Goal: Task Accomplishment & Management: Use online tool/utility

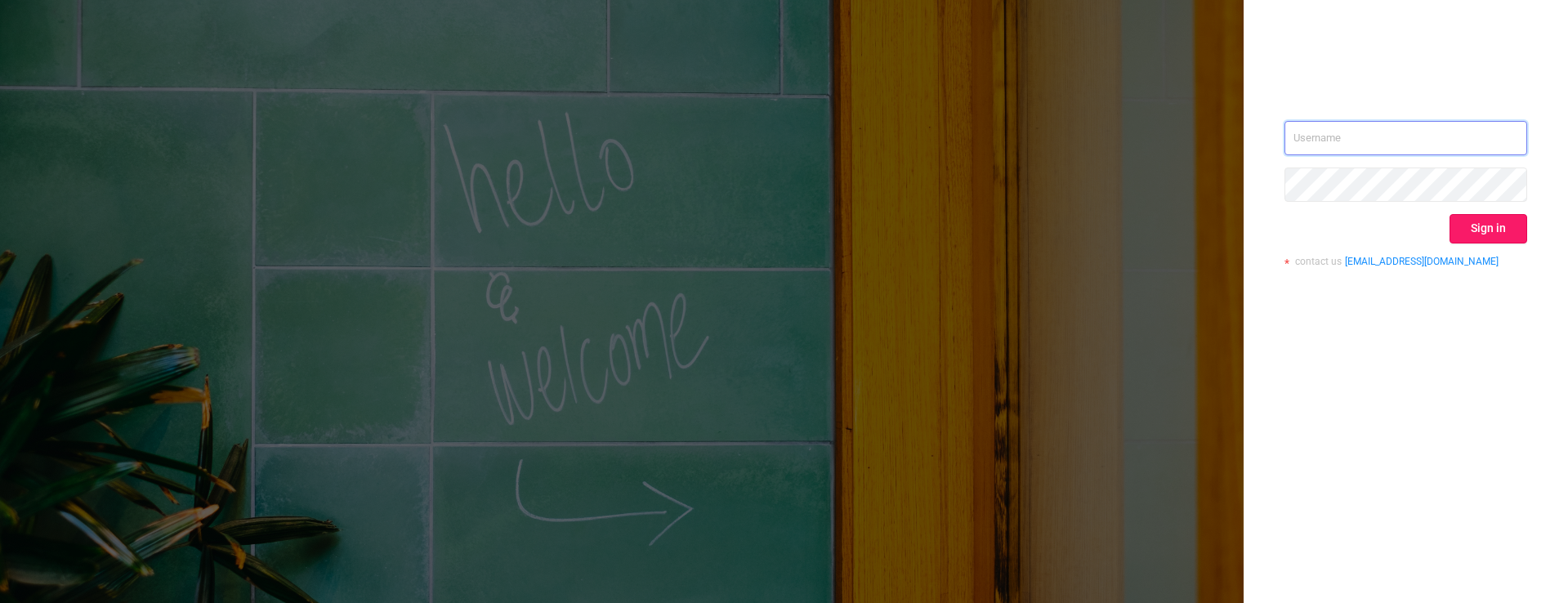
type input "[PERSON_NAME][EMAIL_ADDRESS][DOMAIN_NAME]"
click at [1487, 216] on button "Sign in" at bounding box center [1489, 229] width 78 height 30
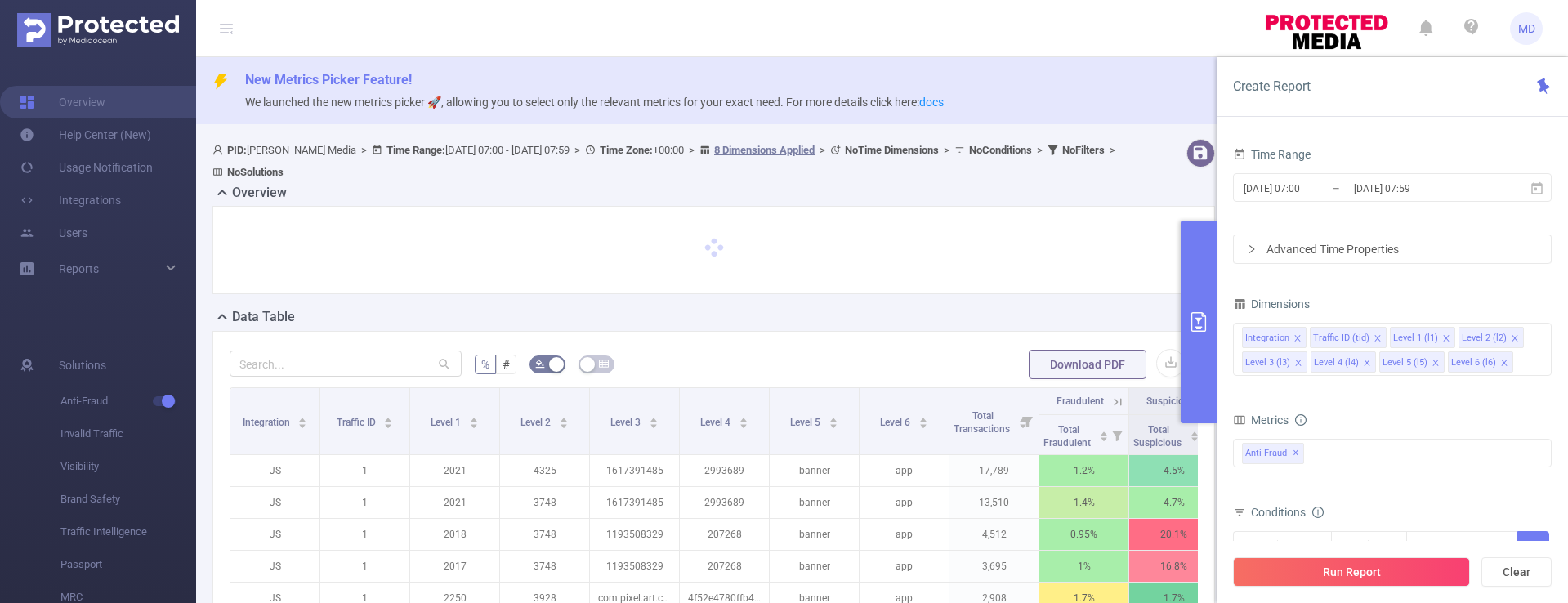
click at [1192, 317] on icon "primary" at bounding box center [1198, 321] width 14 height 19
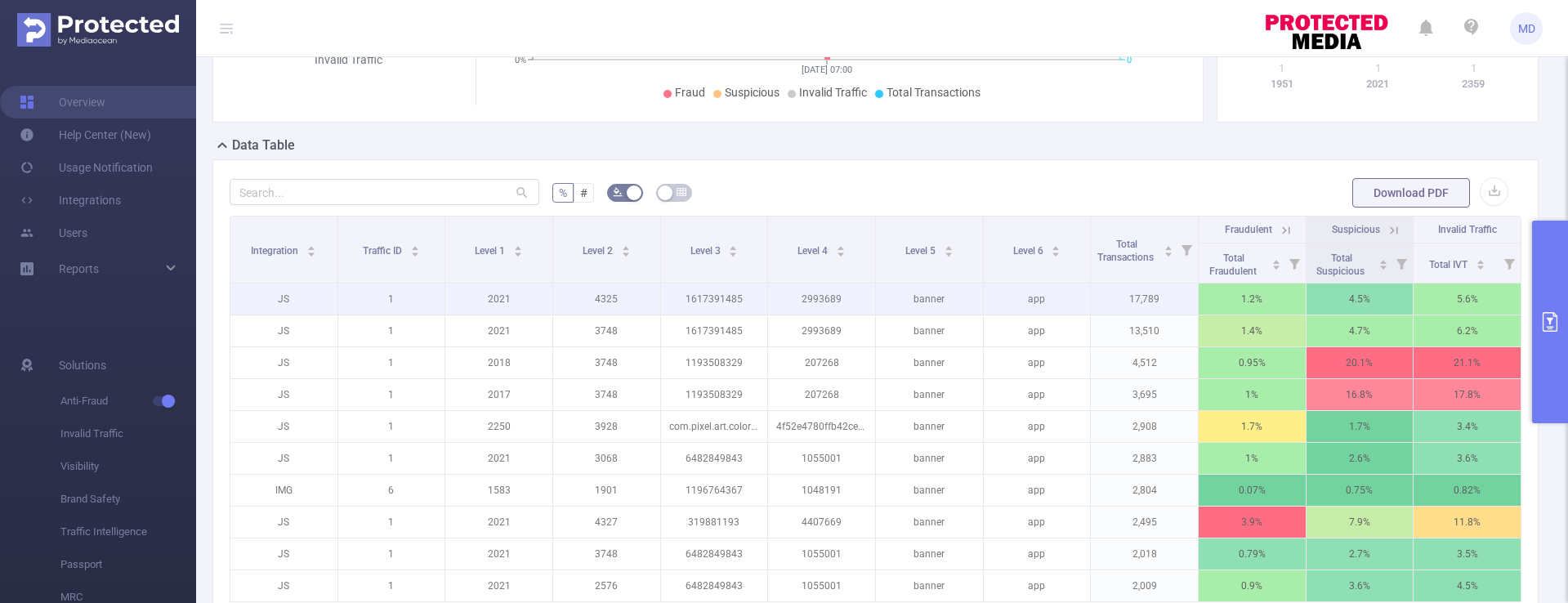
scroll to position [387, 0]
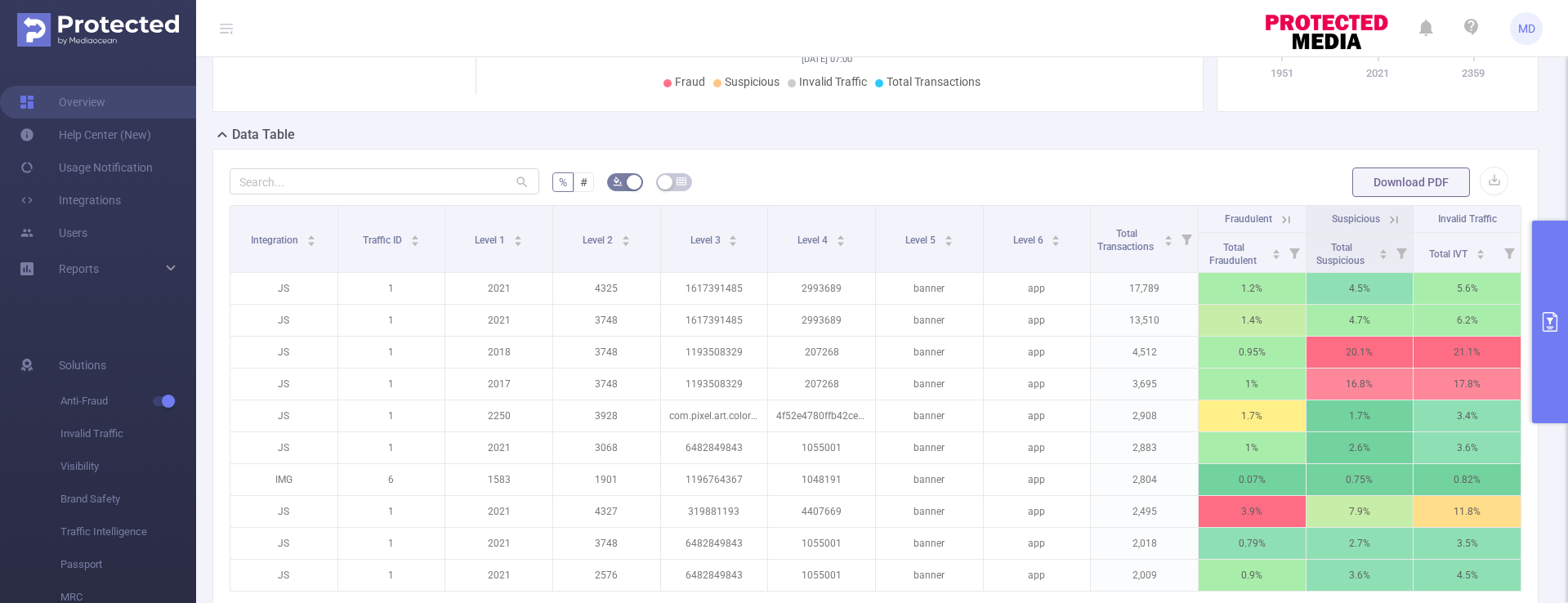
click at [1554, 319] on icon "primary" at bounding box center [1549, 321] width 19 height 19
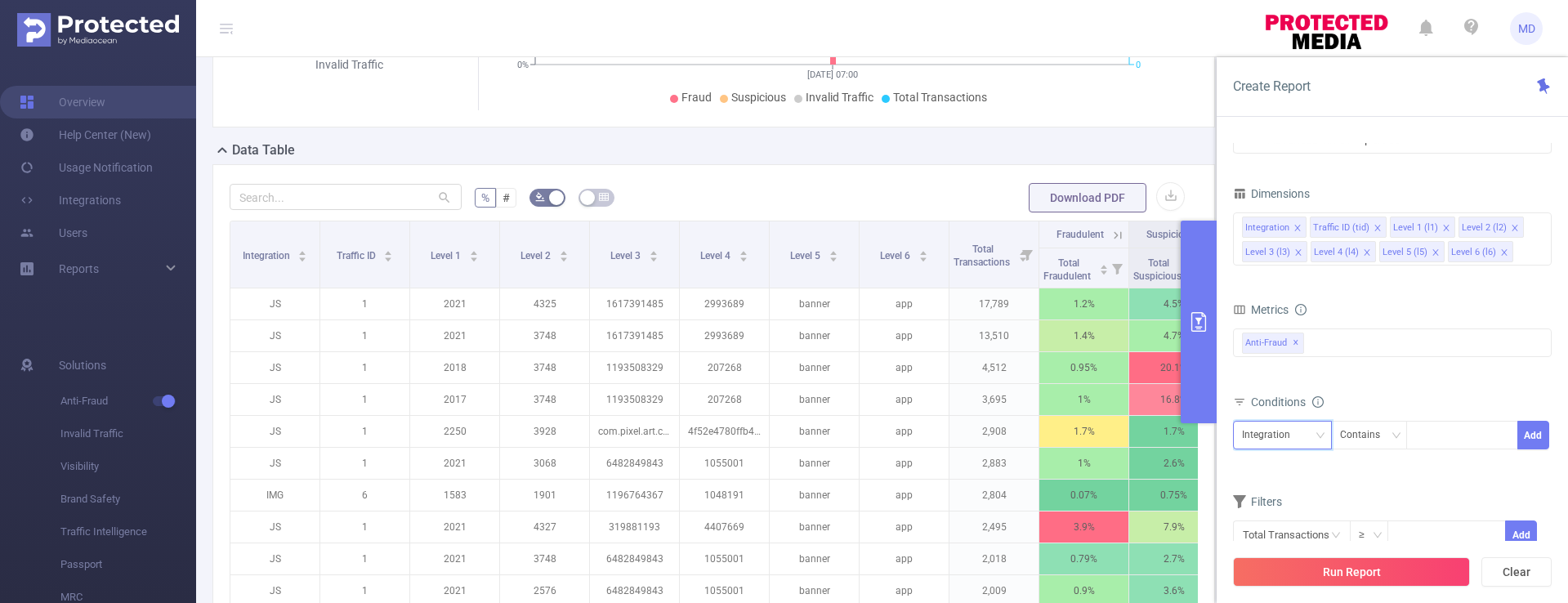
click at [1306, 436] on div "Integration" at bounding box center [1283, 435] width 81 height 27
click at [1290, 280] on li "Level 1 (l1)" at bounding box center [1282, 282] width 99 height 26
click at [1438, 436] on div at bounding box center [1462, 435] width 94 height 27
type input "2373"
click at [1536, 437] on button "Add" at bounding box center [1533, 435] width 32 height 29
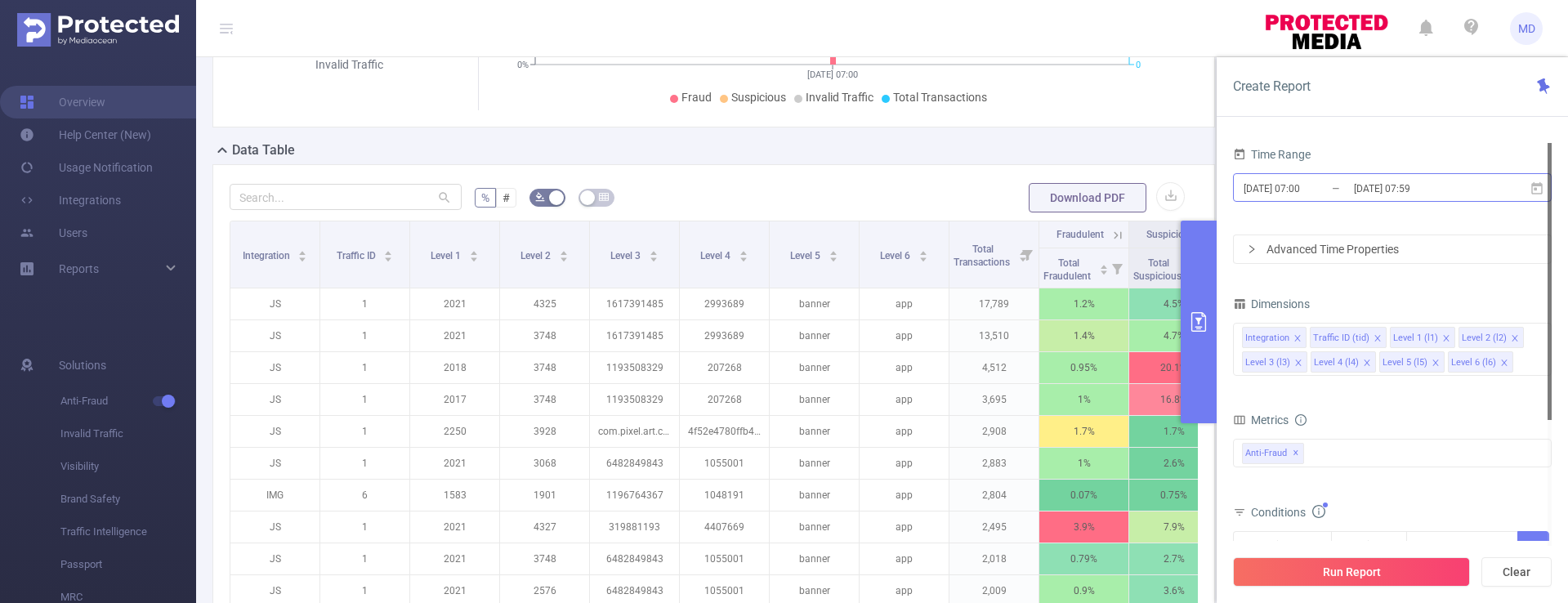
click at [1397, 197] on input "[DATE] 07:59" at bounding box center [1418, 188] width 132 height 22
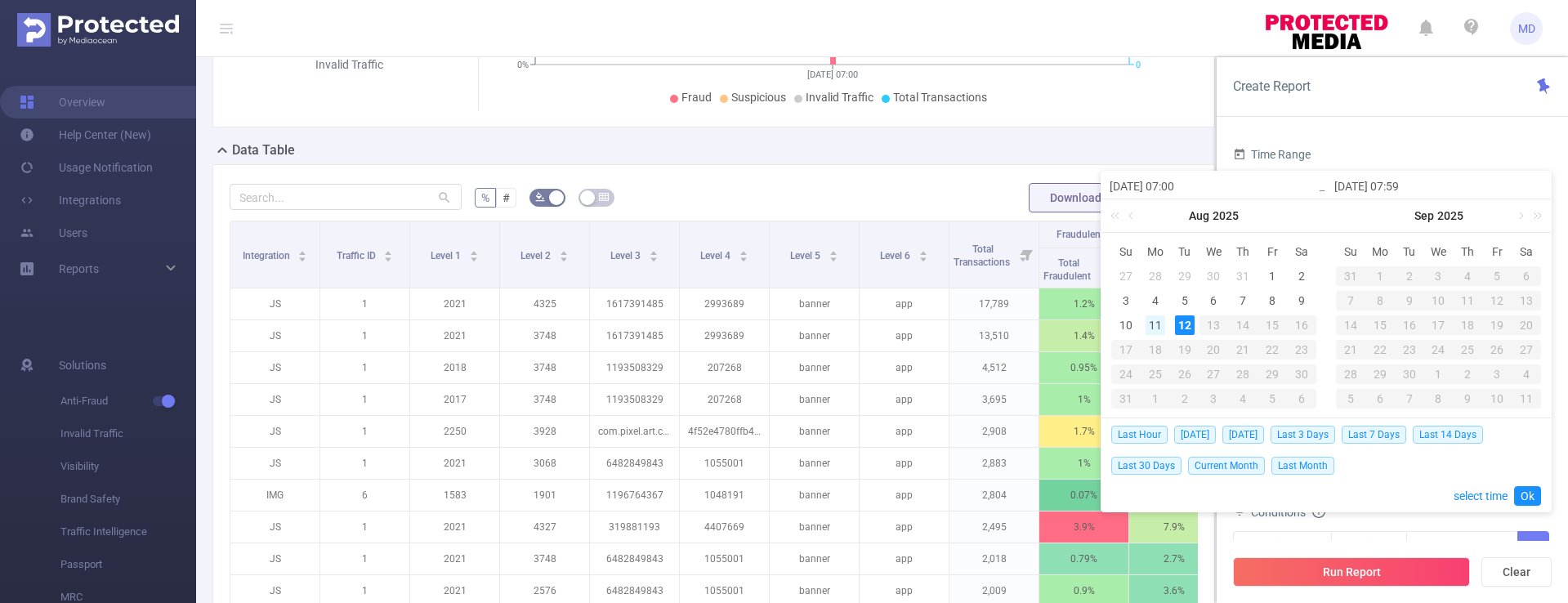
click at [1156, 327] on div "11" at bounding box center [1154, 325] width 19 height 19
click at [1155, 326] on div "11" at bounding box center [1154, 325] width 19 height 19
type input "[DATE] 07:00"
type input "[DATE] 07:59"
type input "[DATE] 07:00"
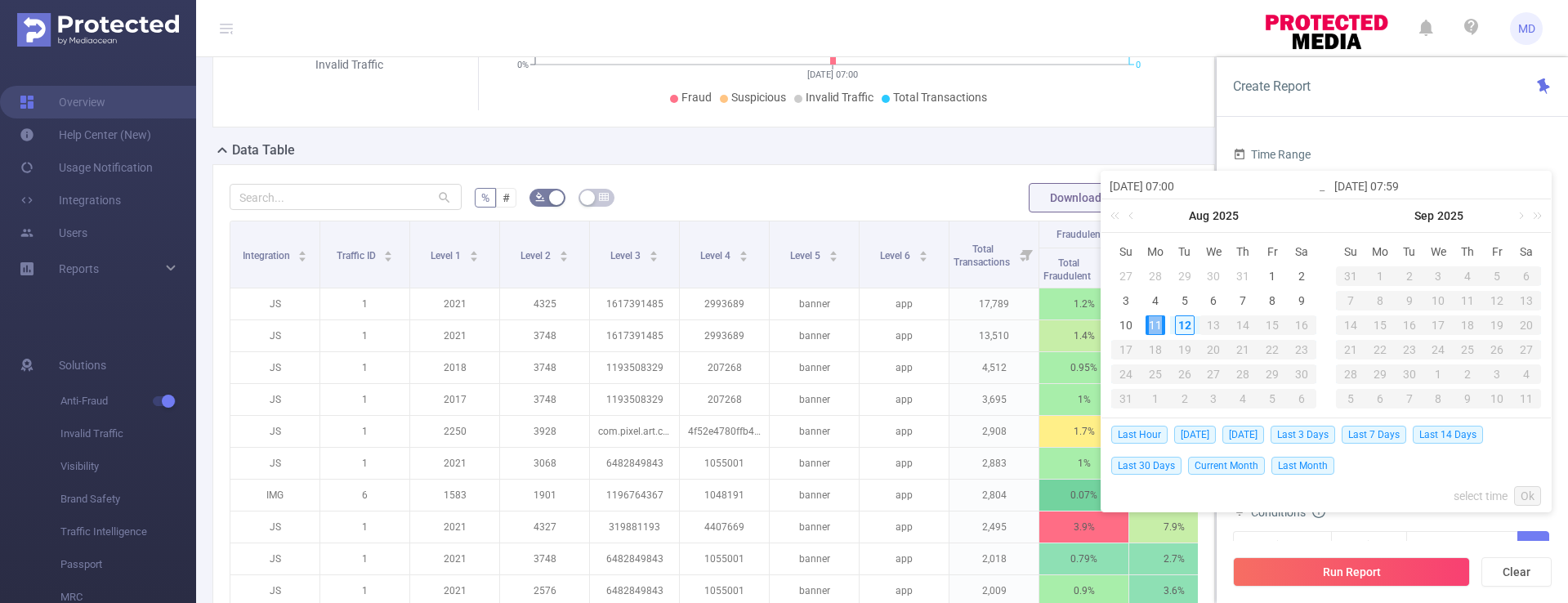
type input "[DATE] 07:59"
click at [1530, 487] on link "Ok" at bounding box center [1527, 495] width 27 height 19
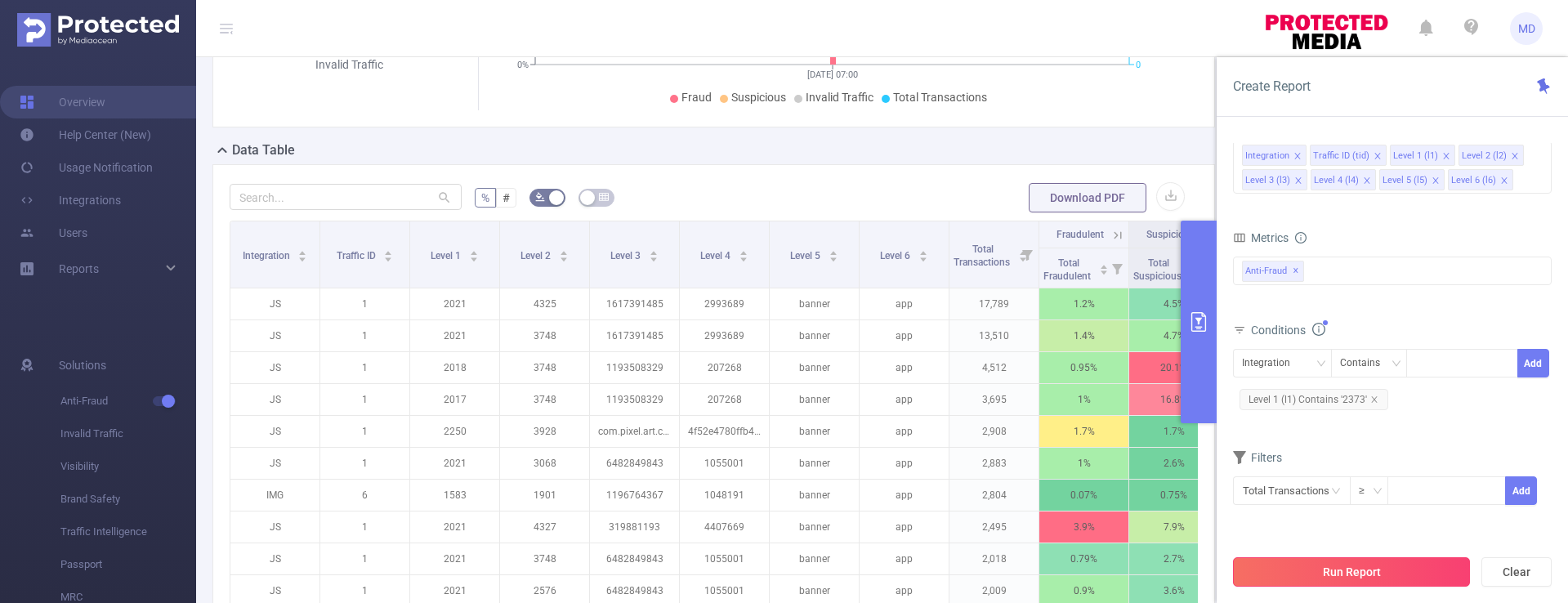
click at [1381, 563] on button "Run Report" at bounding box center [1351, 571] width 237 height 30
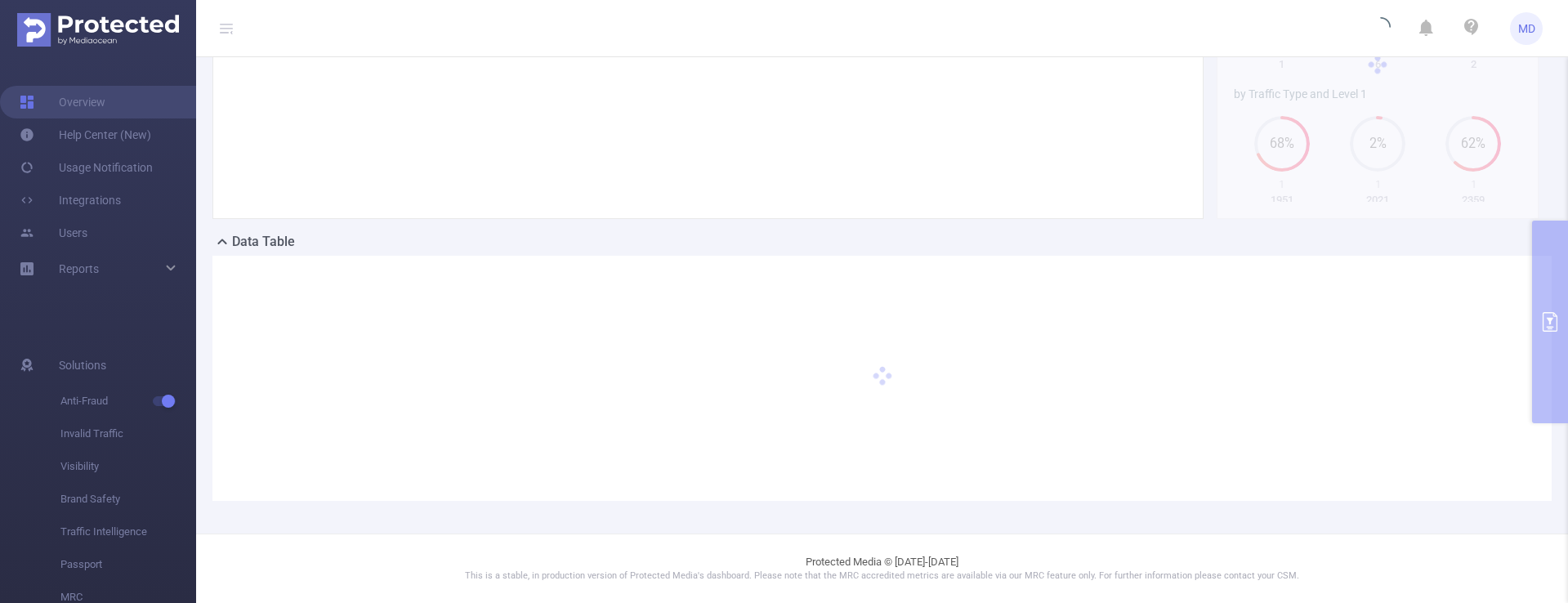
scroll to position [280, 0]
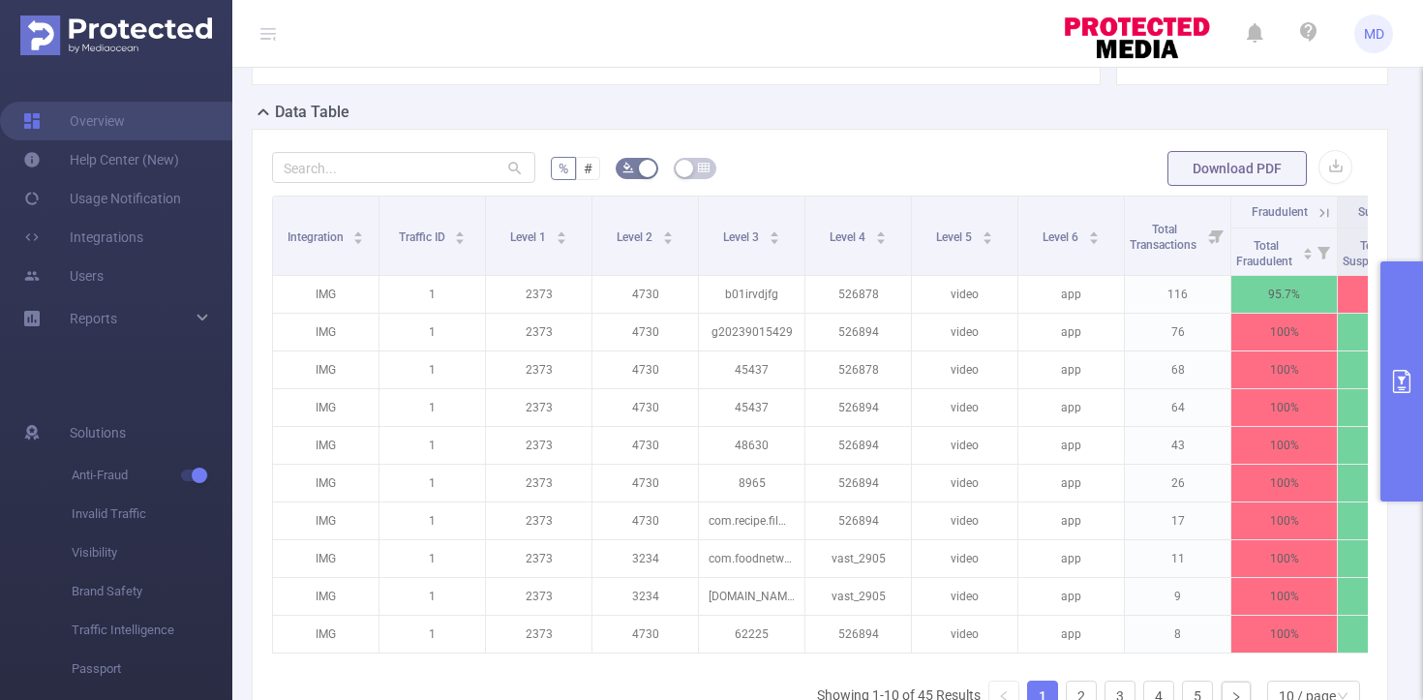
scroll to position [544, 0]
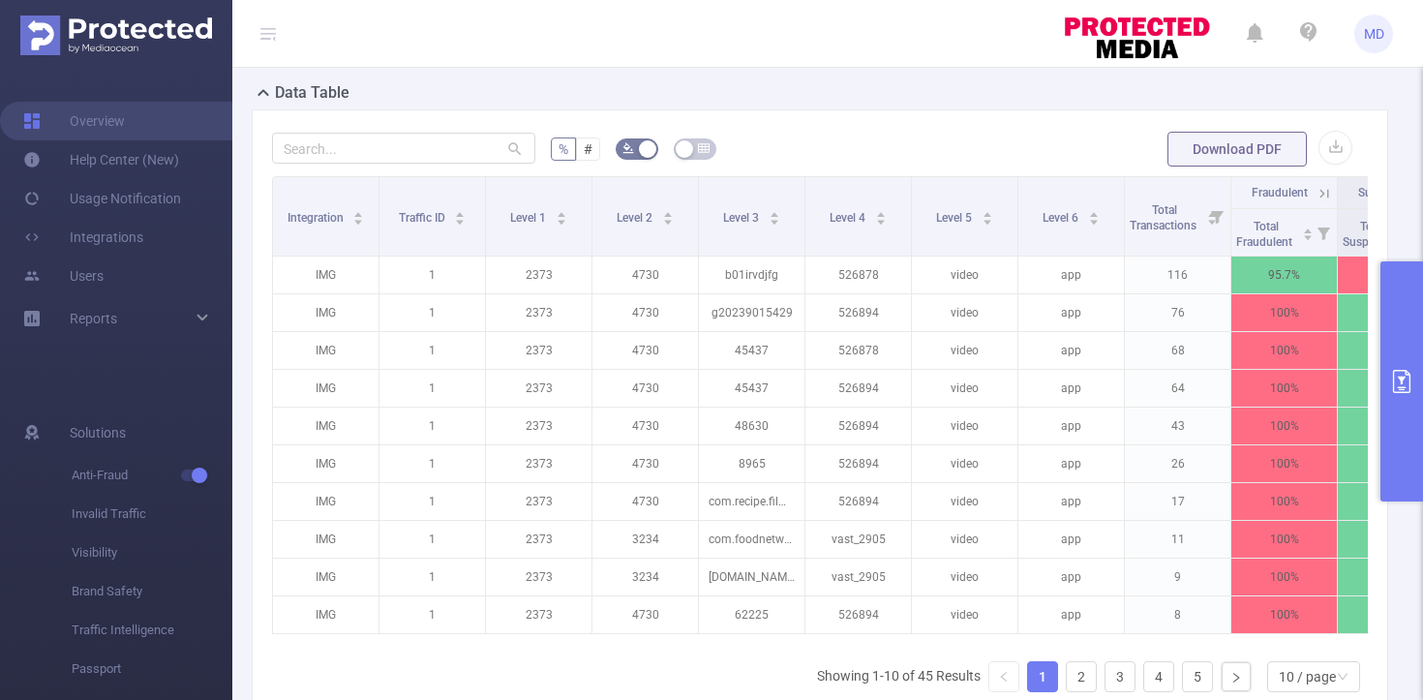
click at [1398, 381] on icon "primary" at bounding box center [1401, 381] width 23 height 23
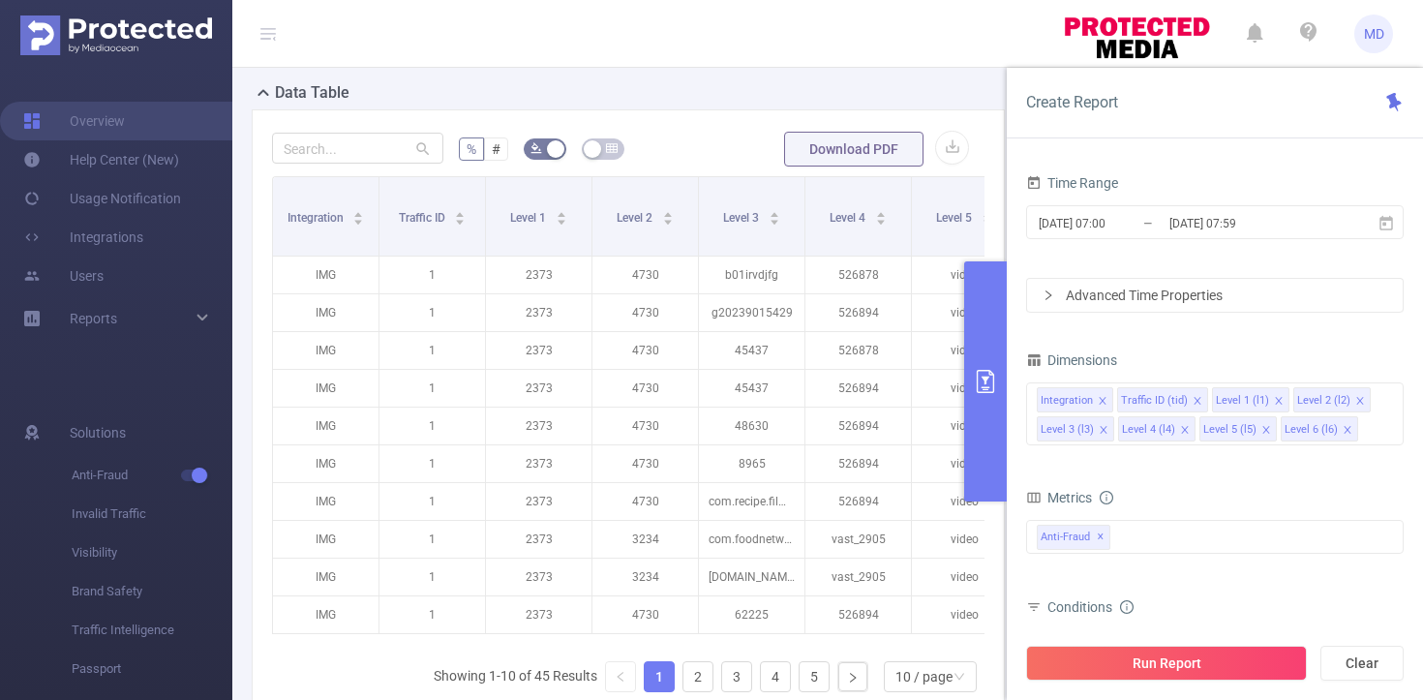
click at [993, 369] on button "primary" at bounding box center [985, 381] width 43 height 240
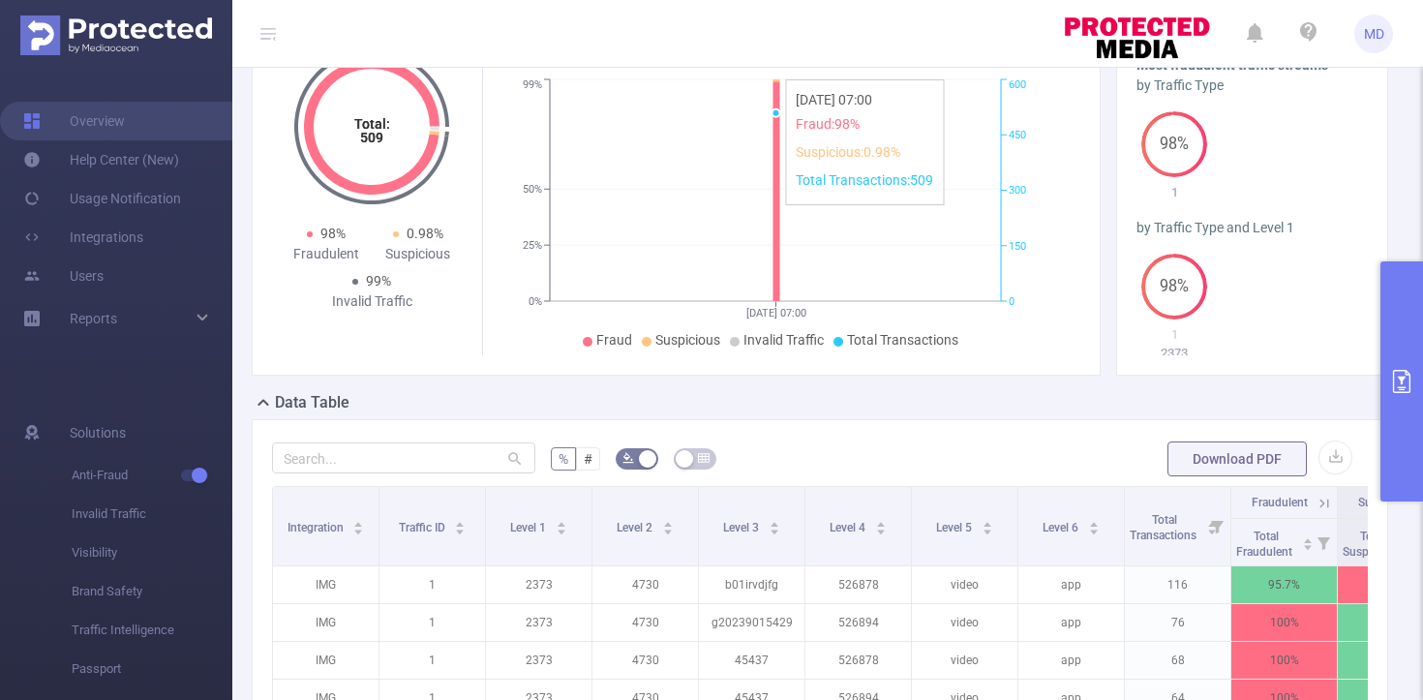
scroll to position [247, 0]
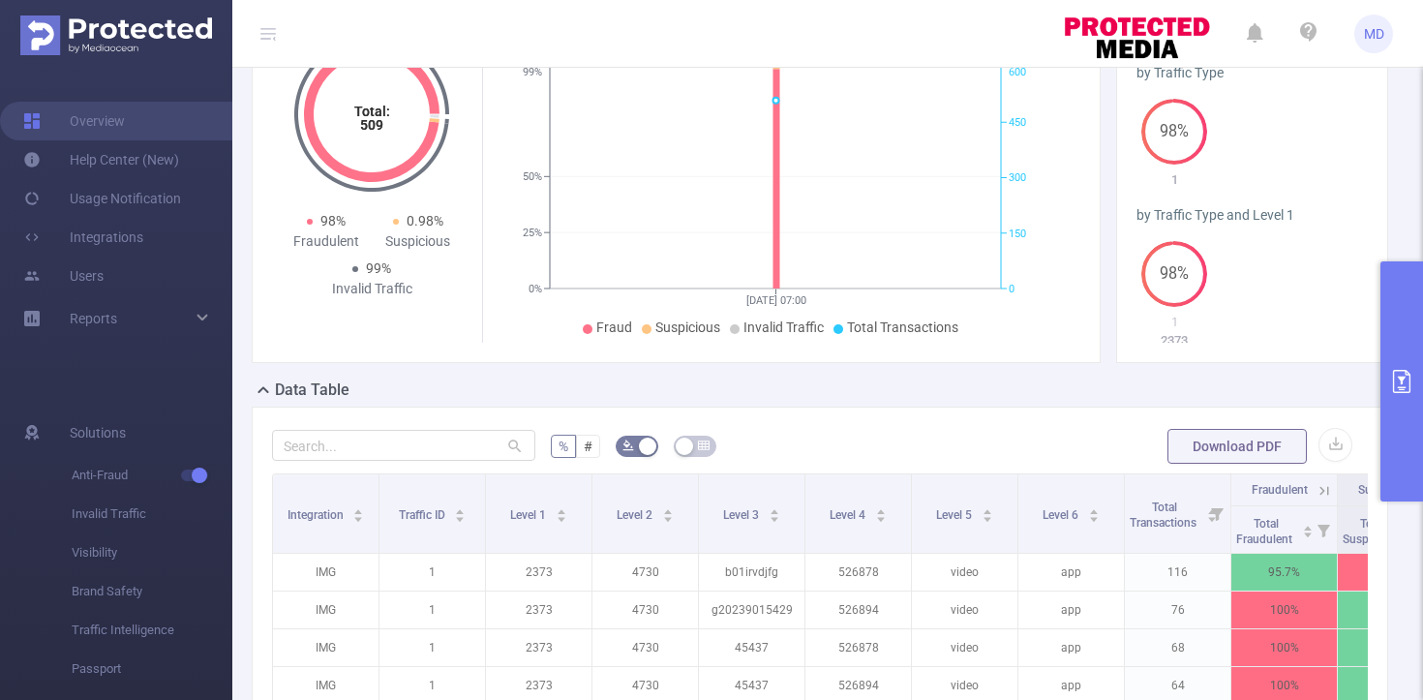
click at [1402, 364] on button "primary" at bounding box center [1402, 381] width 43 height 240
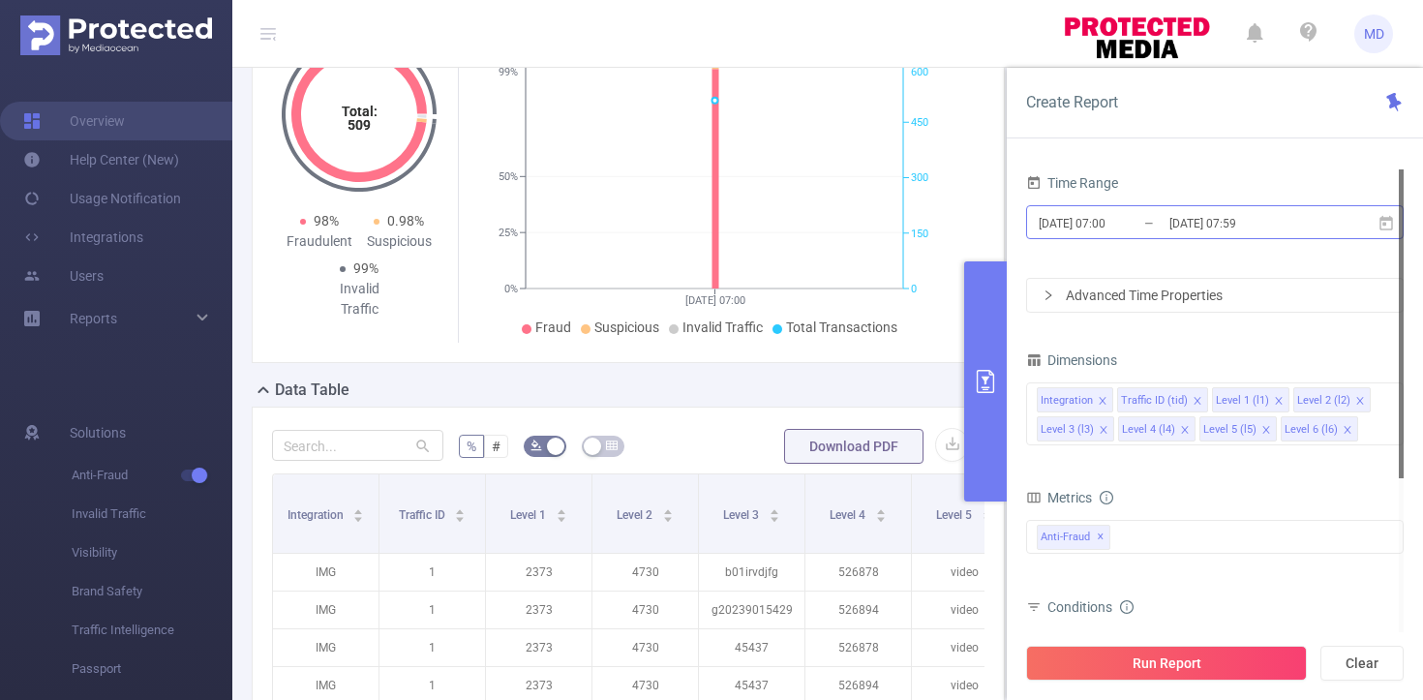
click at [1185, 222] on input "[DATE] 07:59" at bounding box center [1246, 223] width 157 height 26
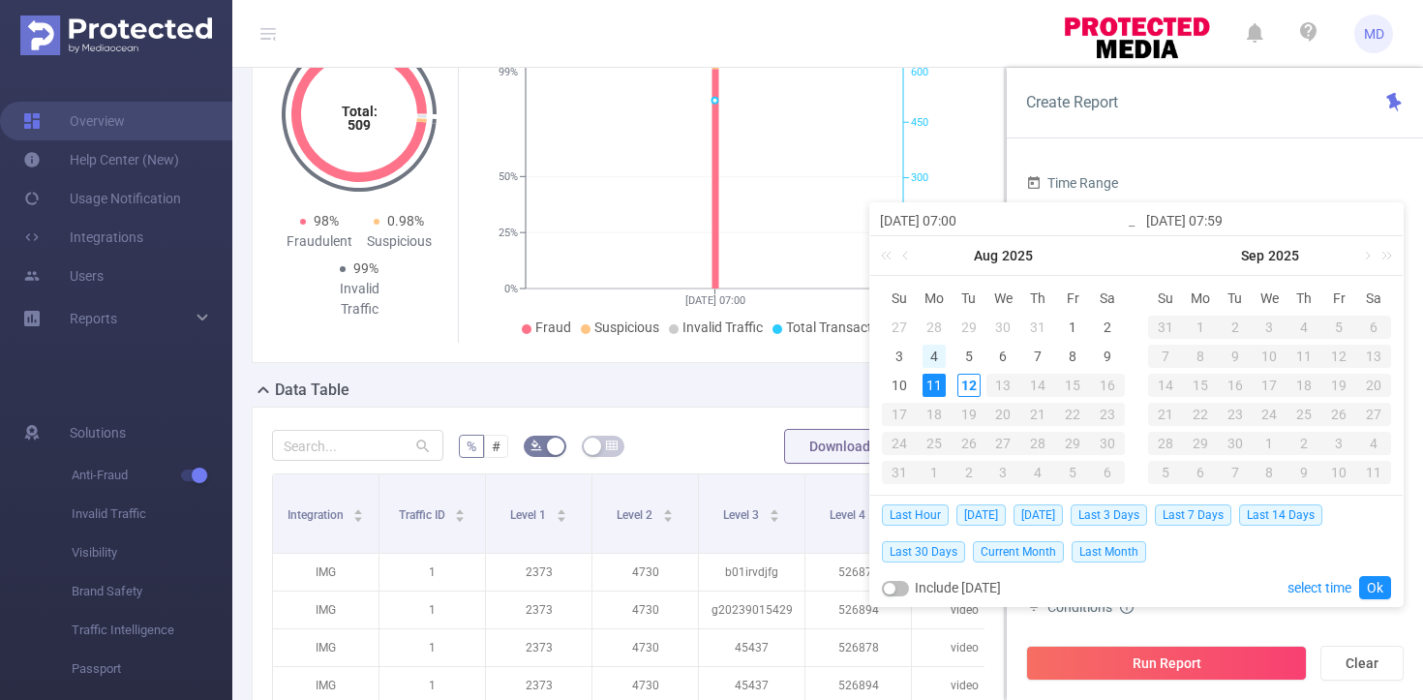
click at [933, 357] on div "4" at bounding box center [934, 356] width 23 height 23
click at [895, 379] on div "10" at bounding box center [899, 385] width 23 height 23
type input "[DATE] 07:00"
type input "[DATE] 07:59"
type input "[DATE] 07:00"
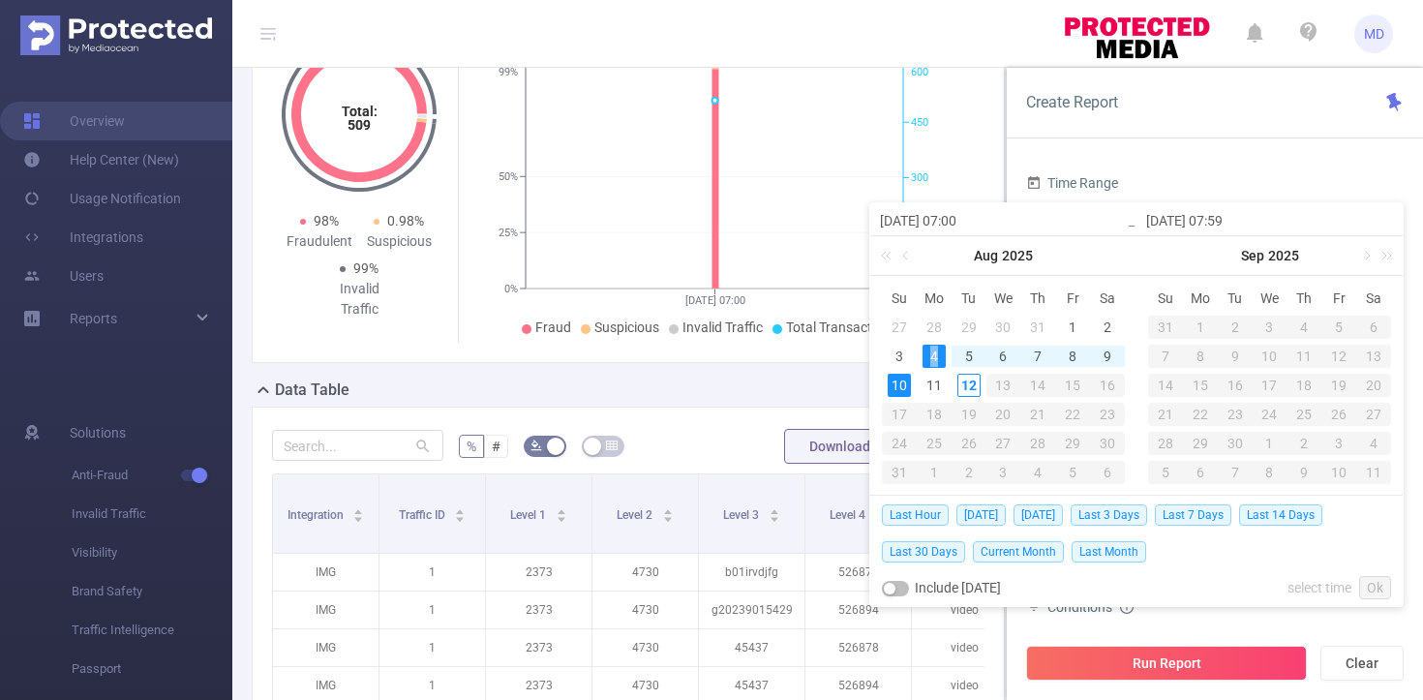
type input "[DATE] 07:59"
click at [1367, 580] on link "Ok" at bounding box center [1375, 587] width 32 height 23
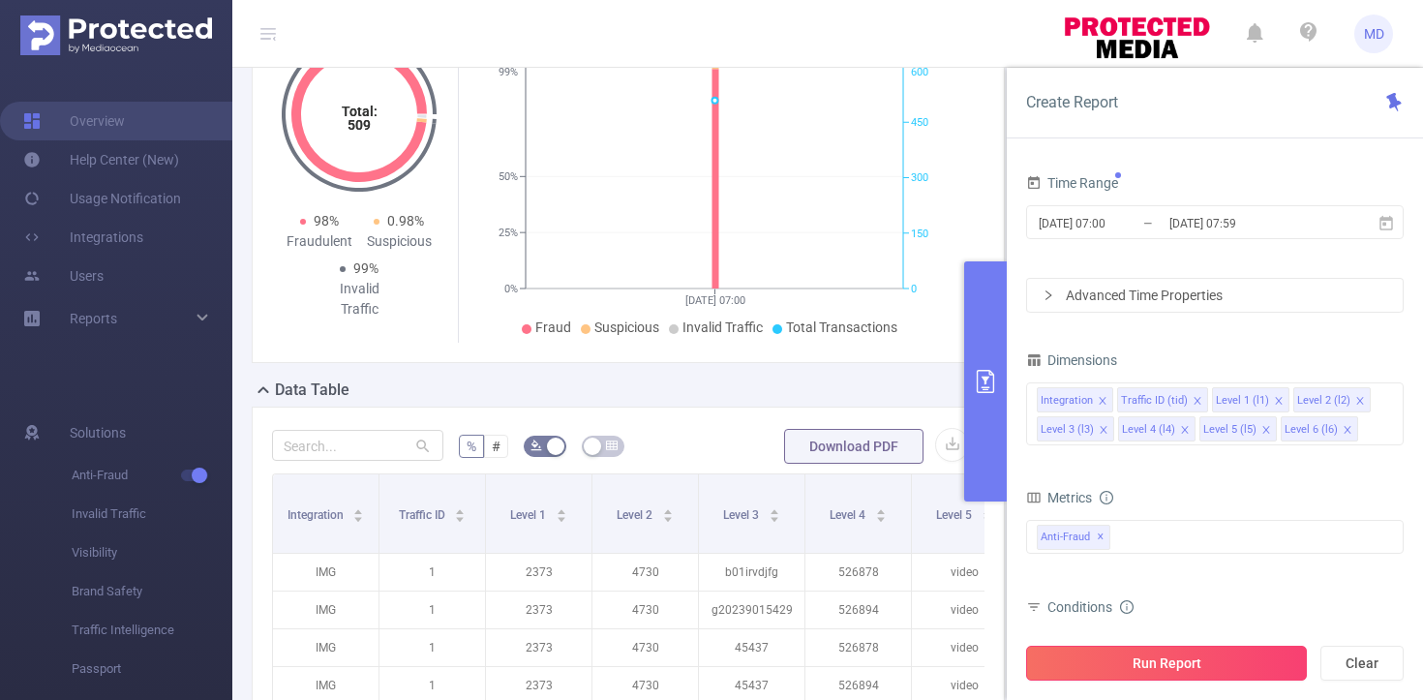
click at [1193, 661] on button "Run Report" at bounding box center [1166, 663] width 281 height 35
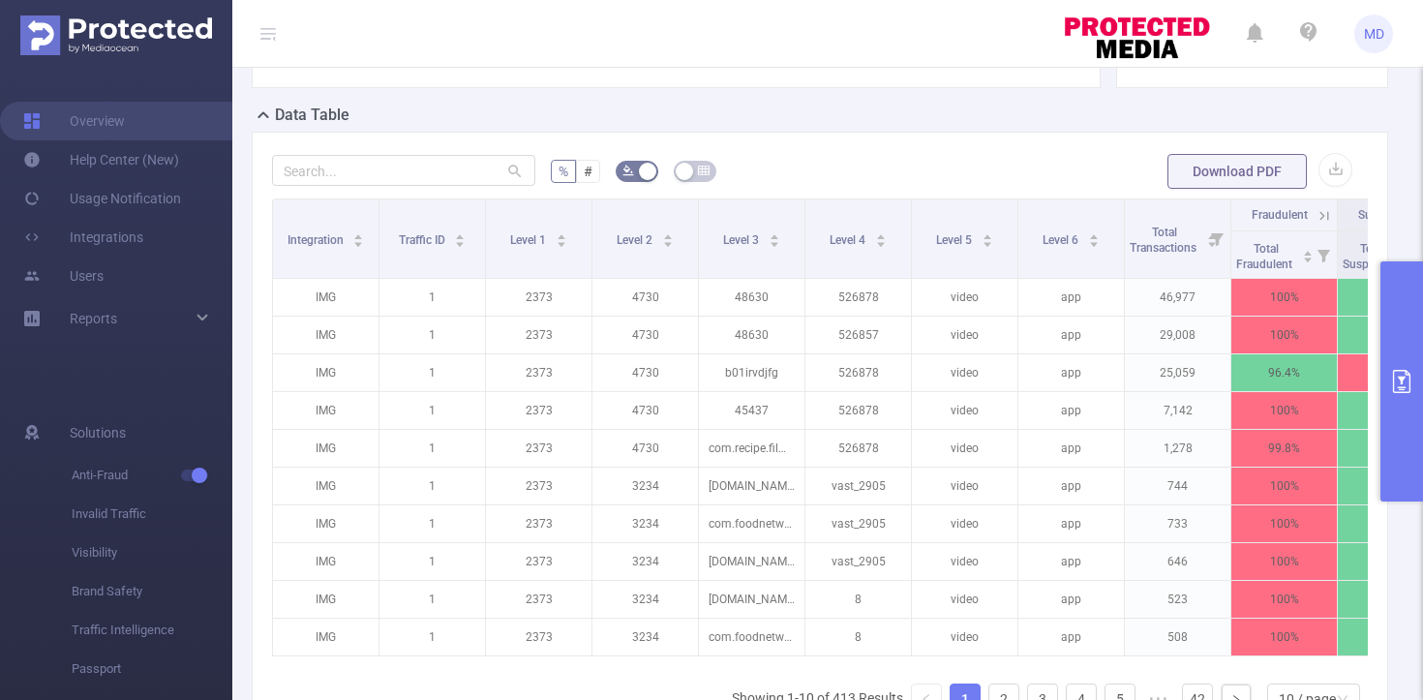
scroll to position [549, 0]
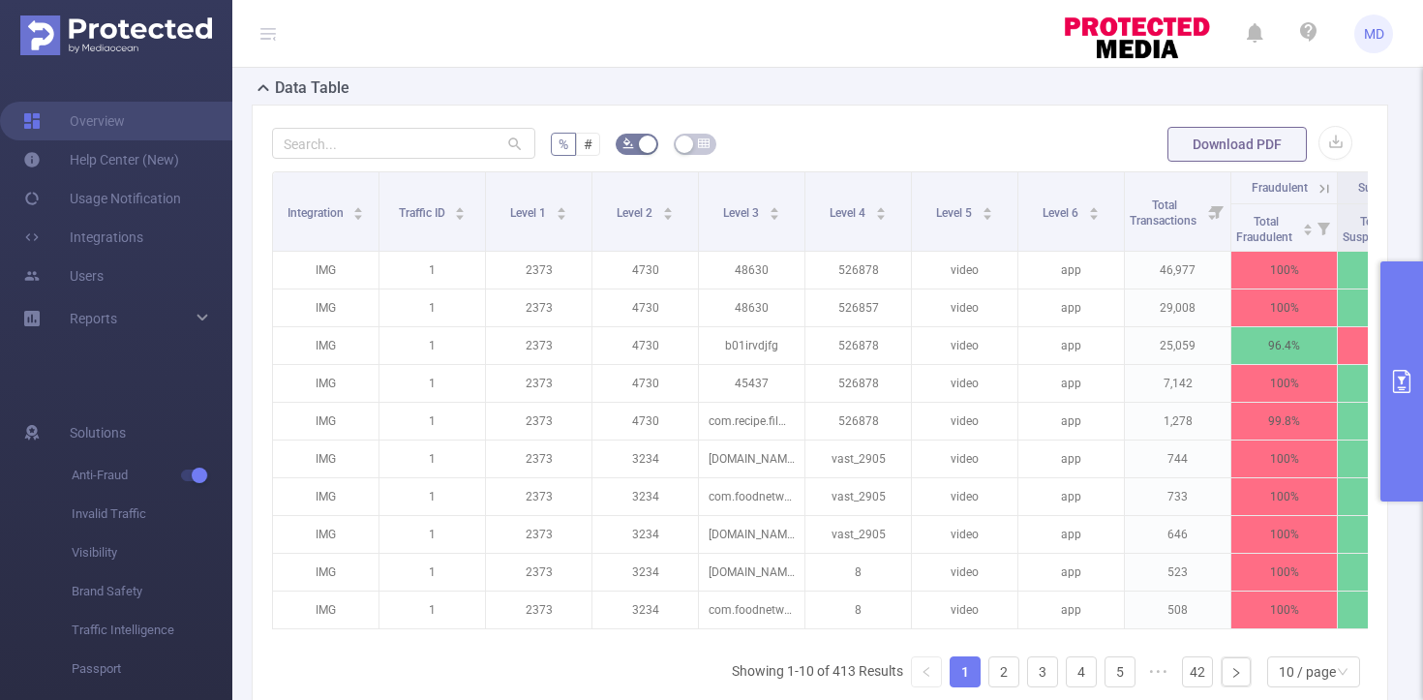
click at [1326, 187] on icon at bounding box center [1324, 188] width 17 height 17
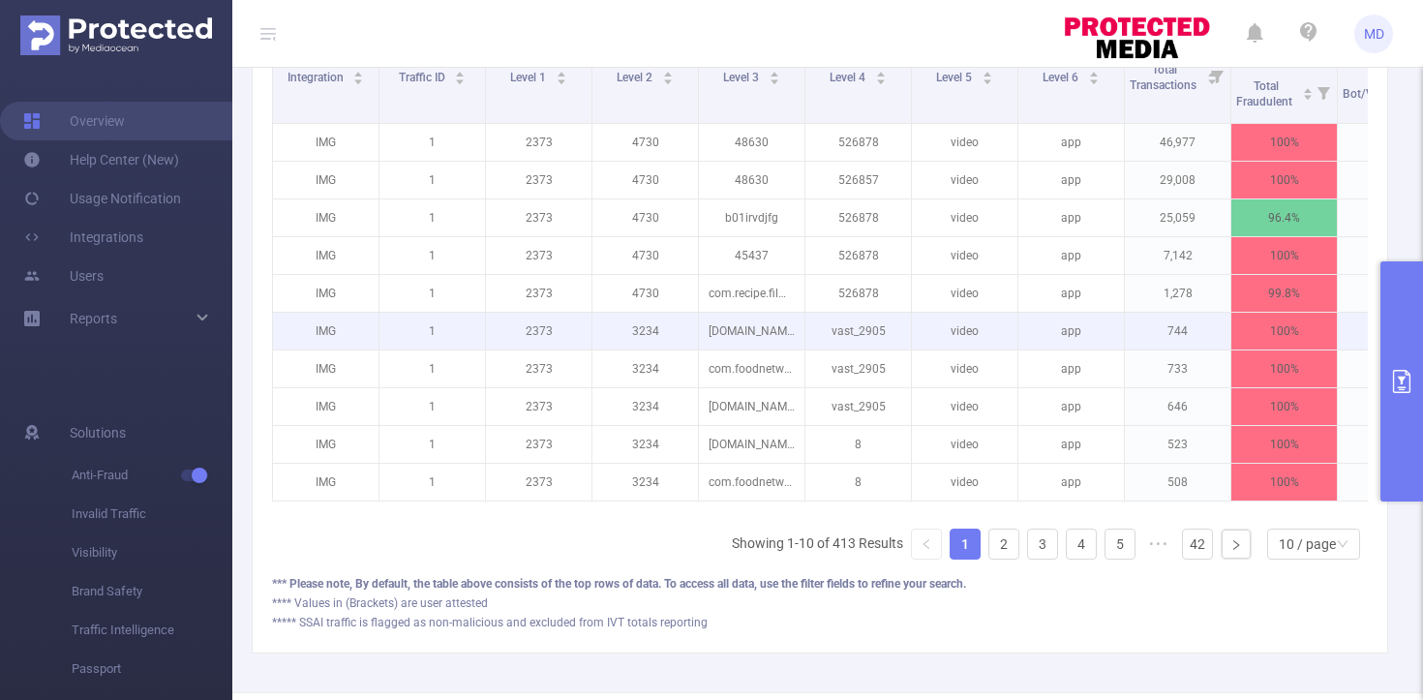
scroll to position [731, 0]
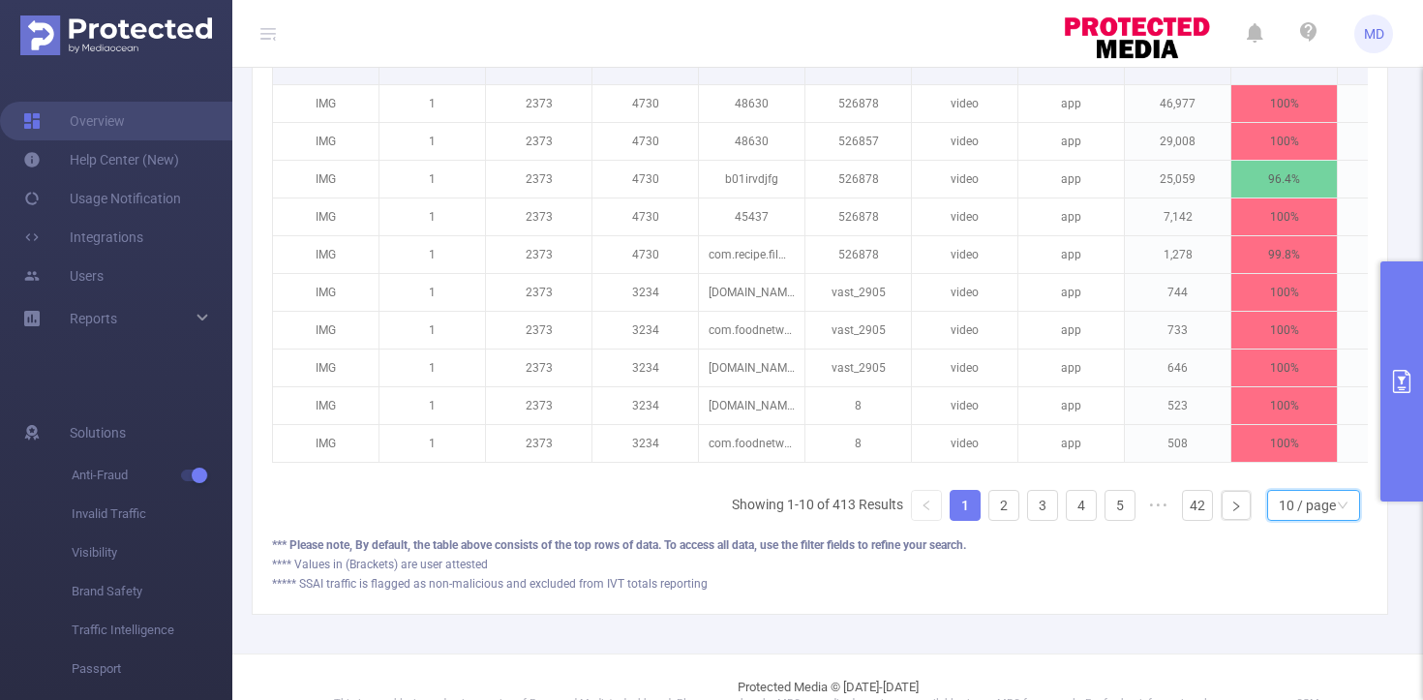
click at [1306, 519] on div "10 / page" at bounding box center [1307, 505] width 57 height 29
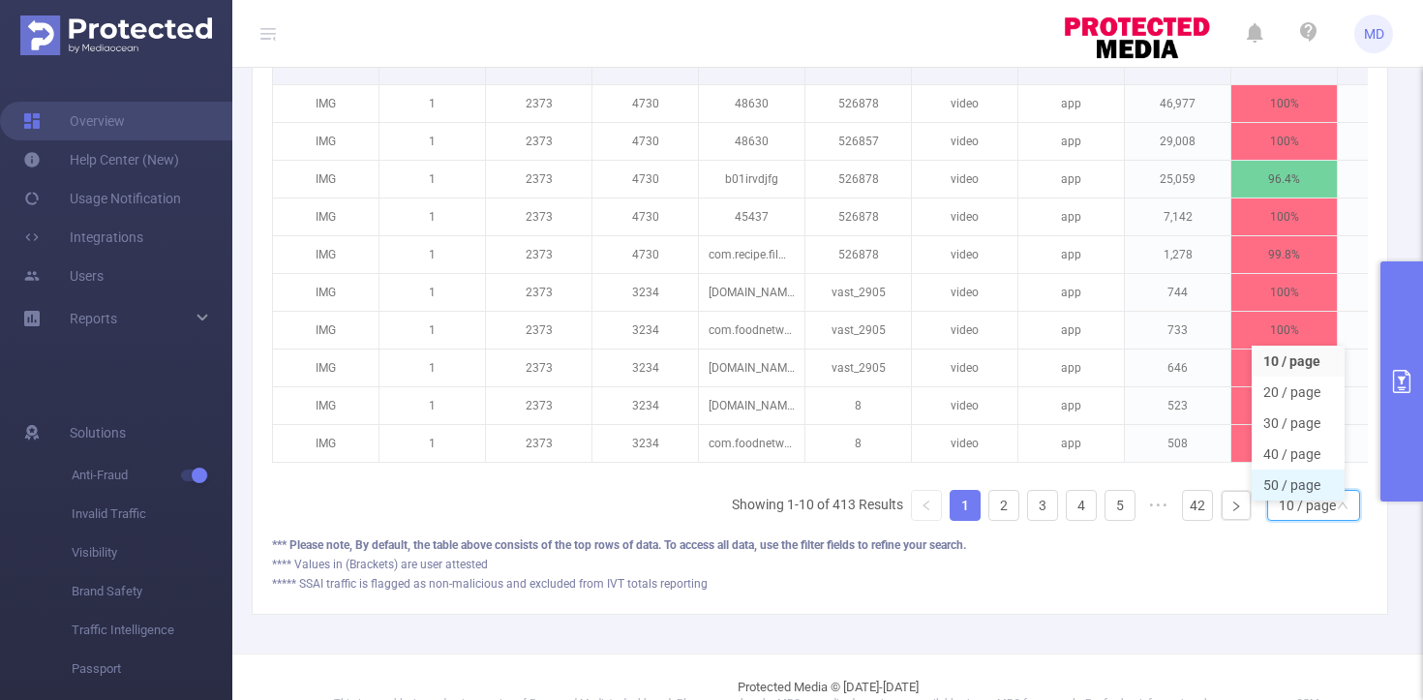
click at [1304, 486] on li "50 / page" at bounding box center [1298, 485] width 93 height 31
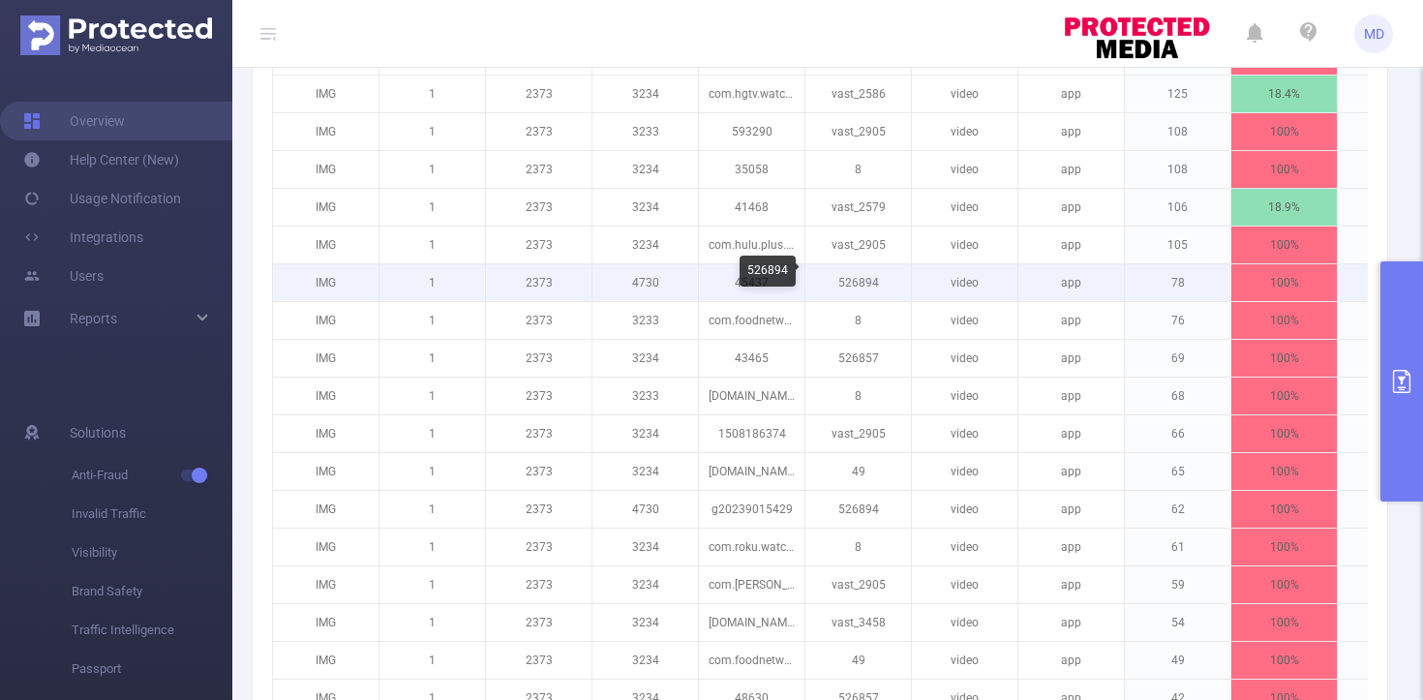
scroll to position [1609, 0]
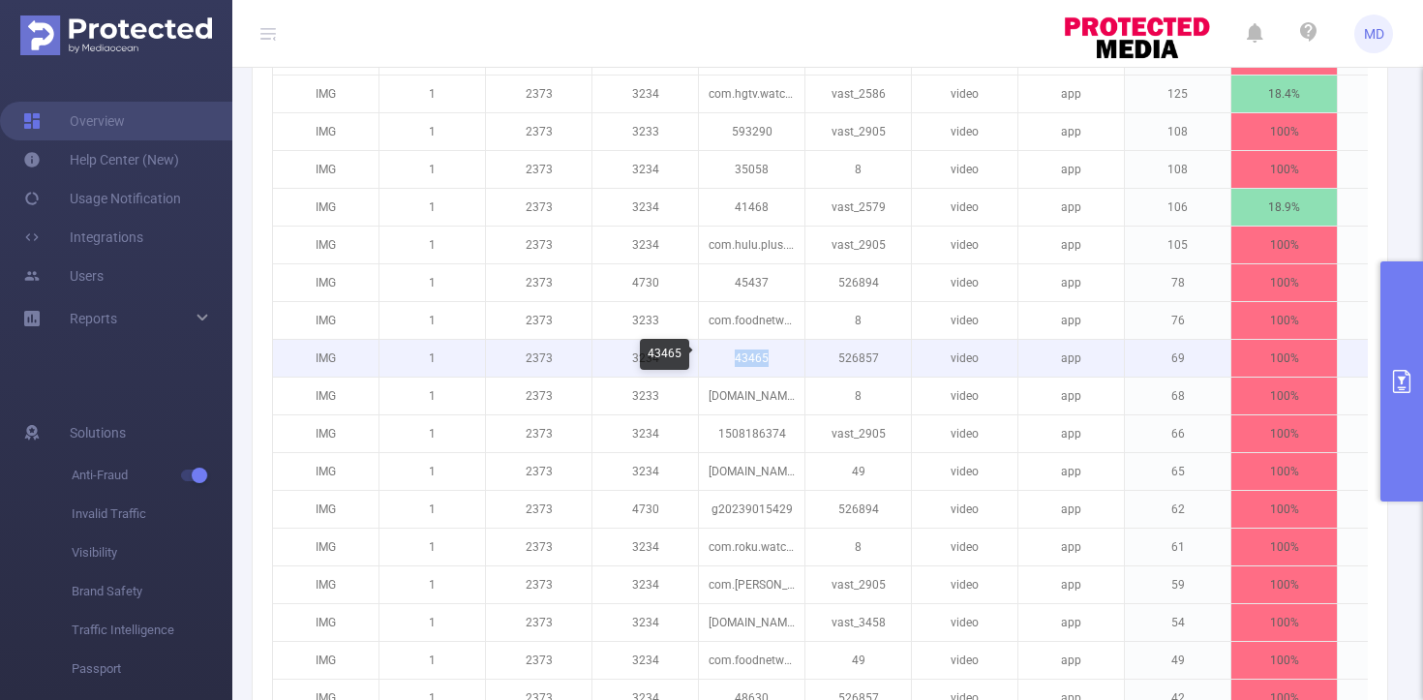
drag, startPoint x: 729, startPoint y: 357, endPoint x: 790, endPoint y: 356, distance: 61.0
click at [790, 356] on p "43465" at bounding box center [752, 358] width 106 height 37
copy p "43465"
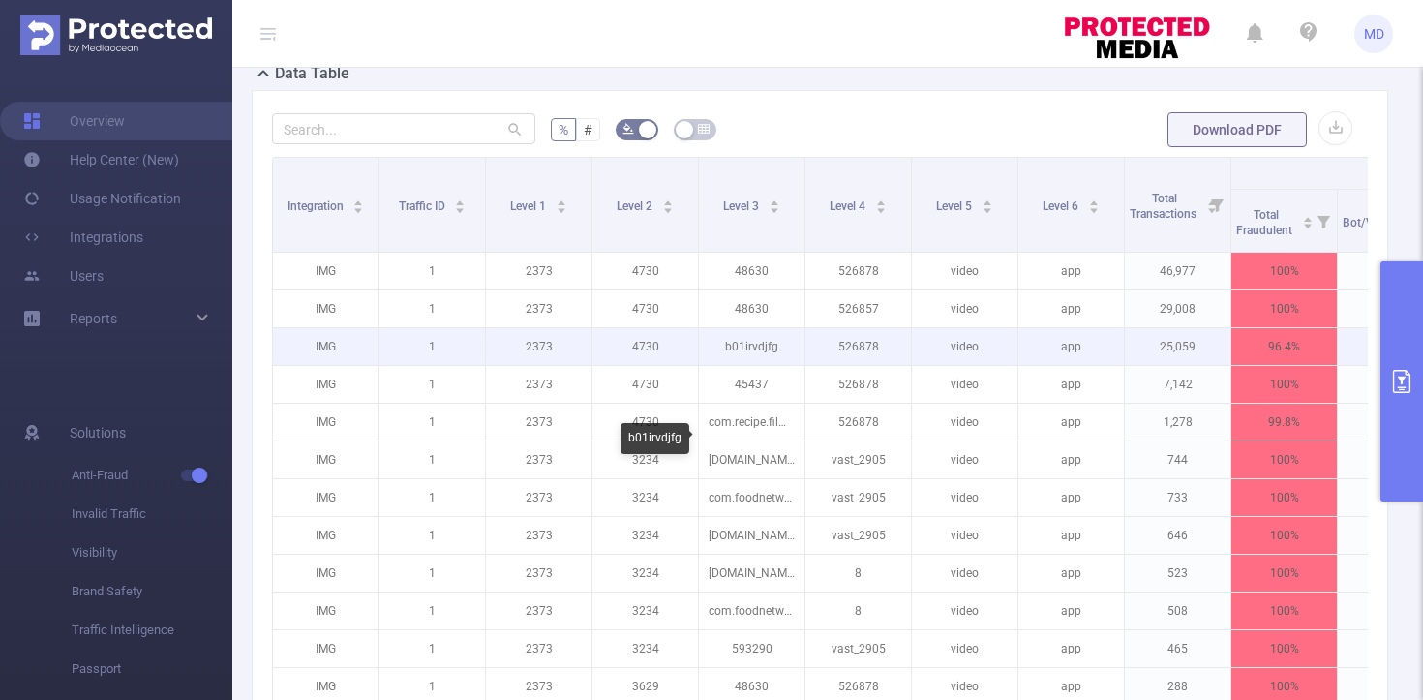
scroll to position [583, 0]
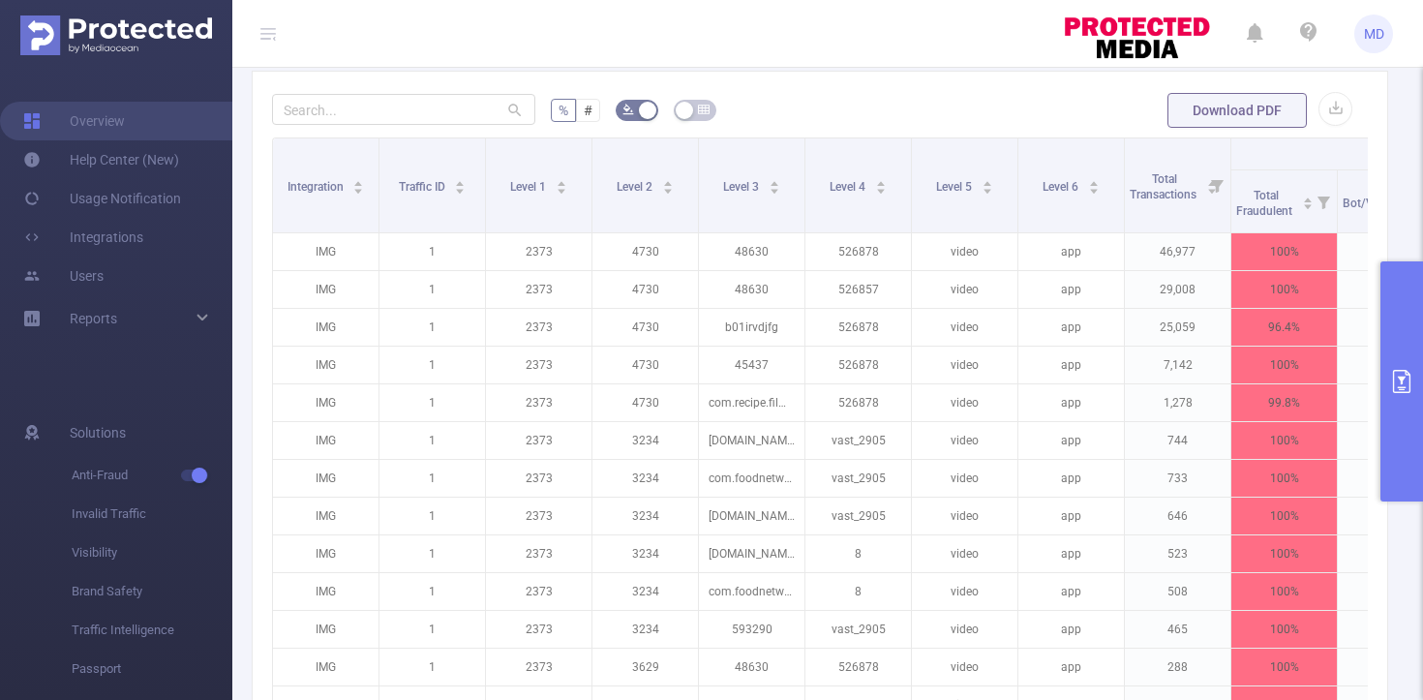
click at [1400, 379] on icon "primary" at bounding box center [1401, 381] width 17 height 23
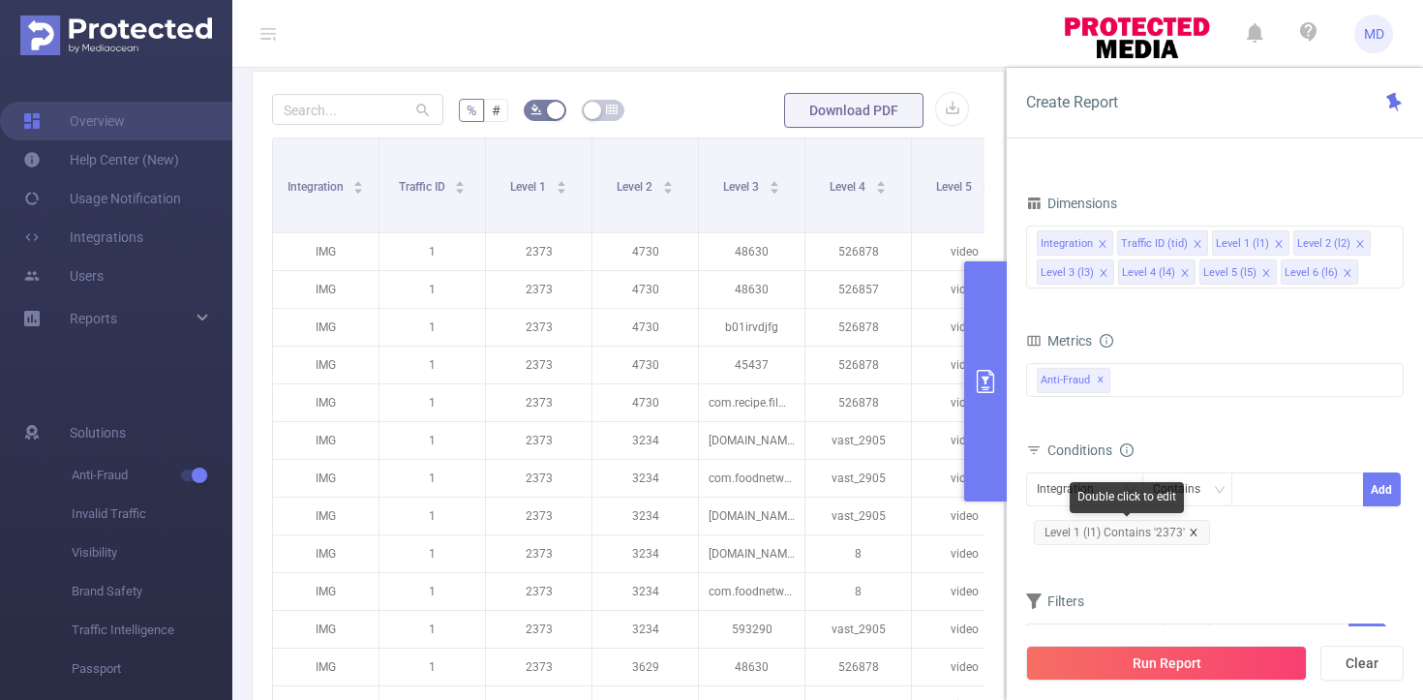
click at [1192, 530] on icon "icon: close" at bounding box center [1194, 533] width 10 height 10
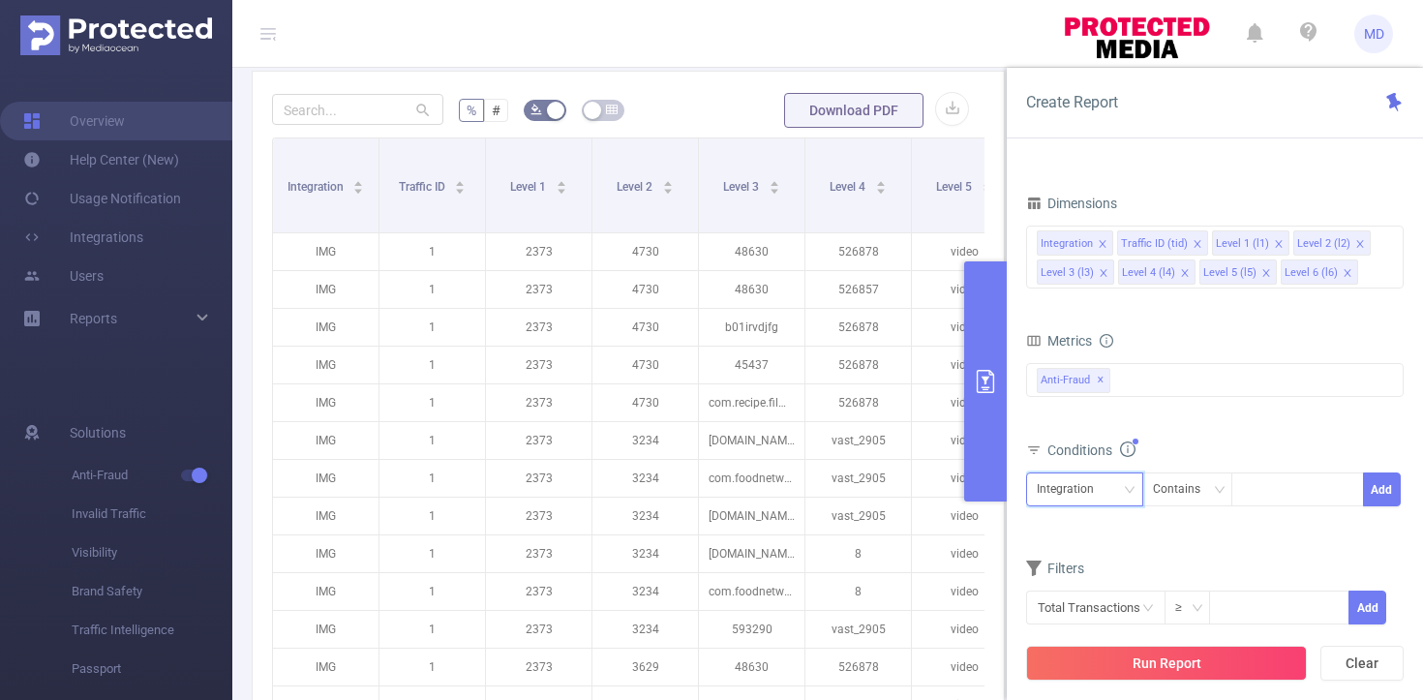
click at [1117, 481] on div "Integration" at bounding box center [1085, 489] width 96 height 32
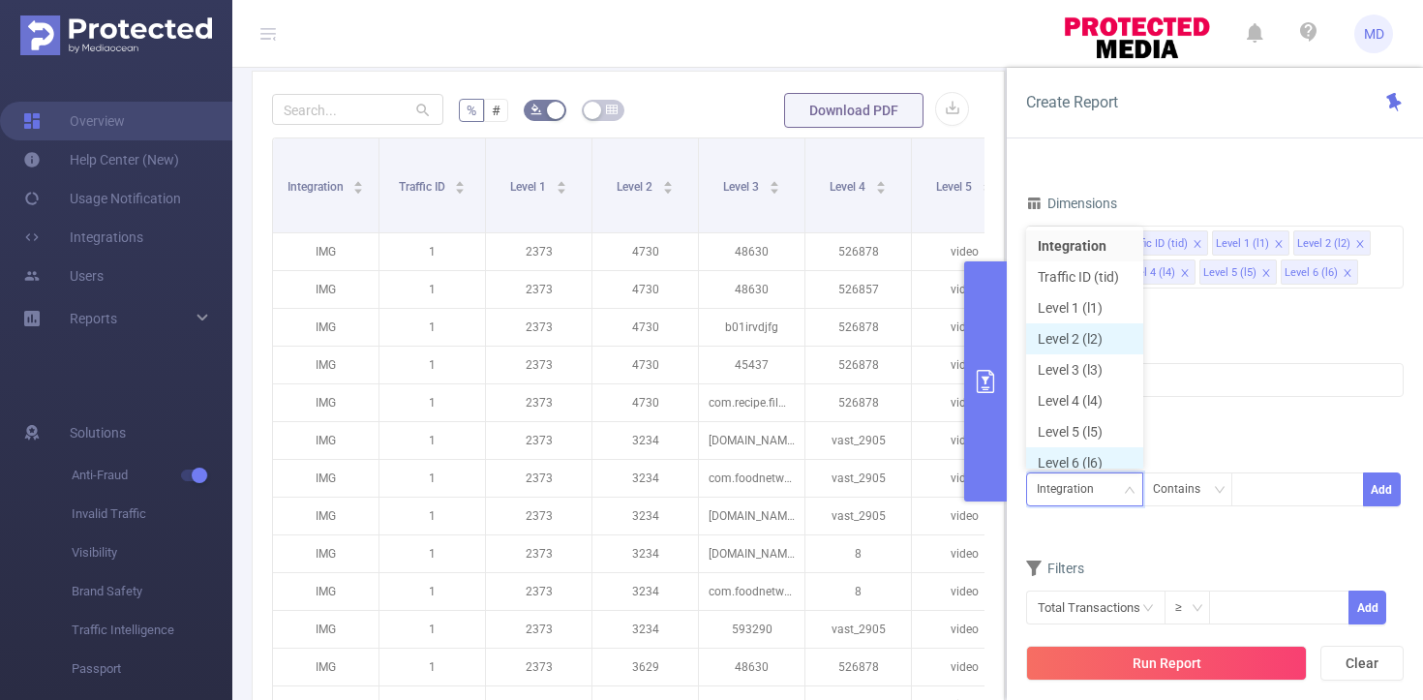
scroll to position [10, 0]
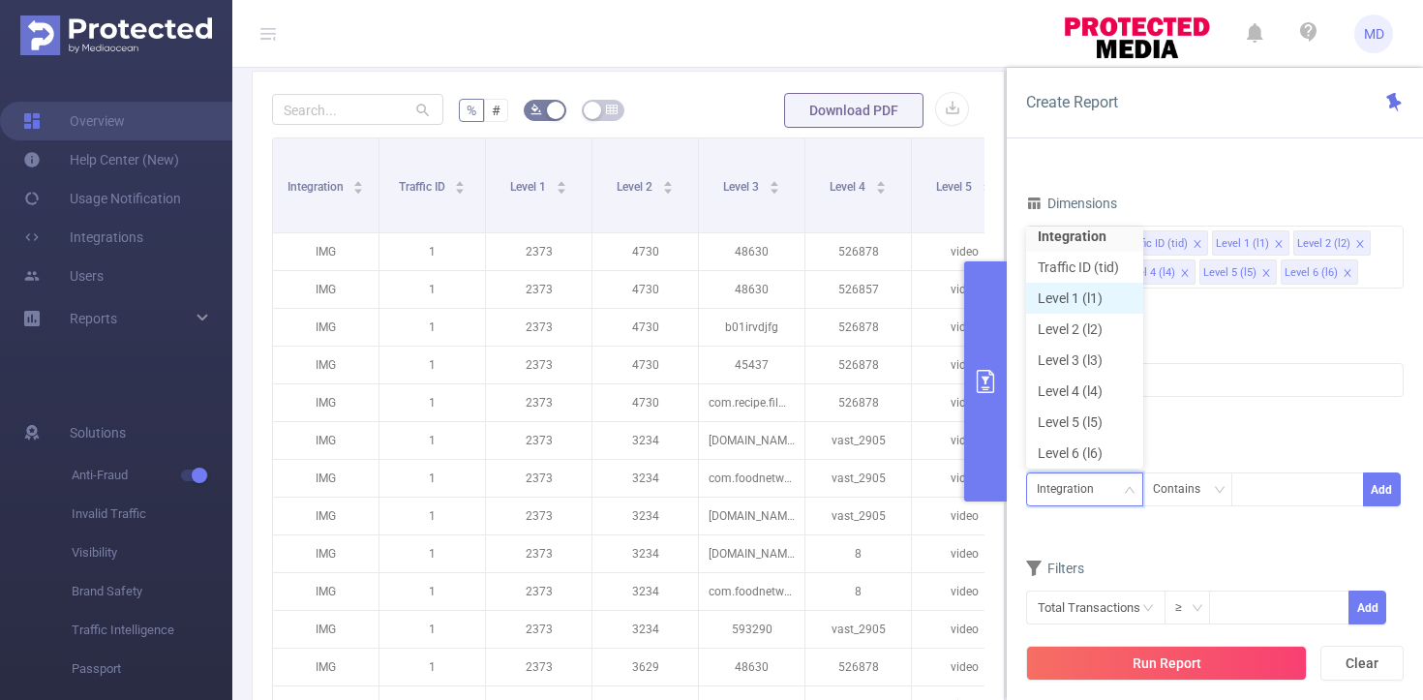
click at [1087, 292] on li "Level 1 (l1)" at bounding box center [1084, 298] width 117 height 31
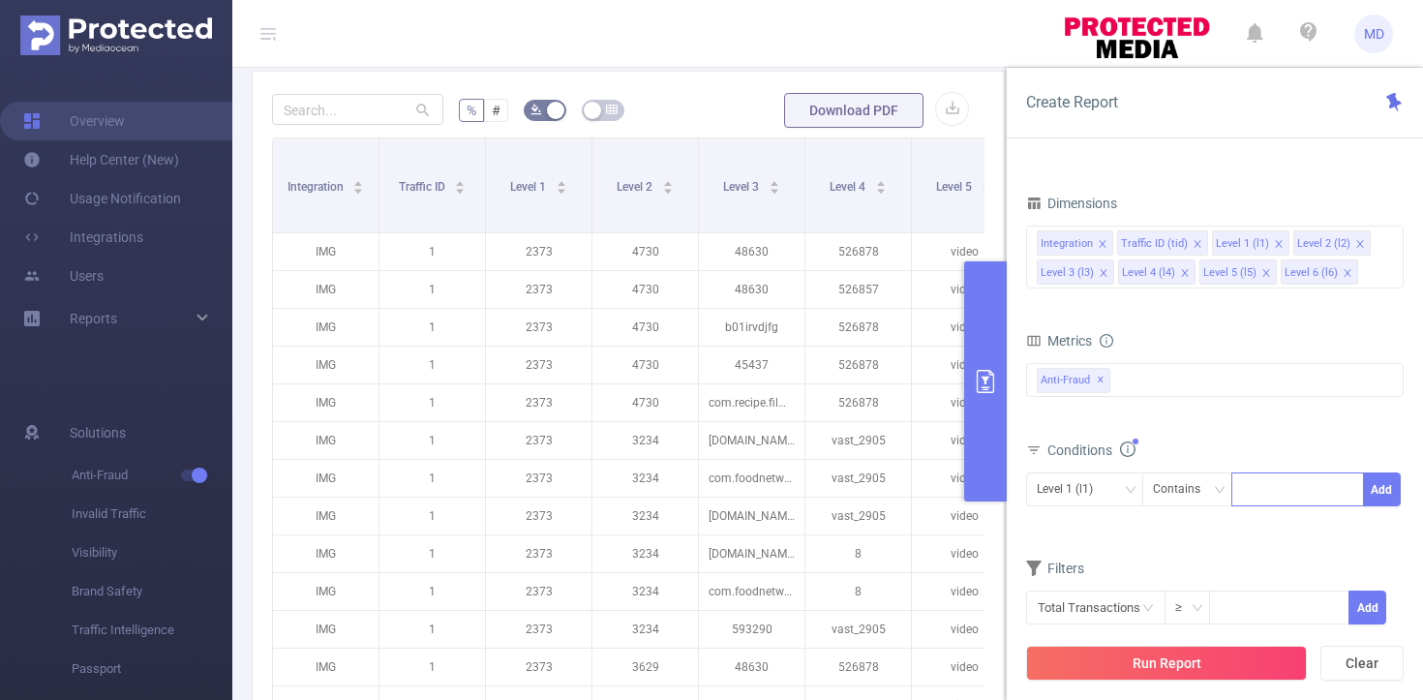
click at [1290, 494] on div at bounding box center [1297, 489] width 111 height 32
type input "1711"
click at [1322, 529] on li "1711" at bounding box center [1298, 529] width 133 height 31
click at [1383, 497] on button "Add" at bounding box center [1382, 489] width 38 height 34
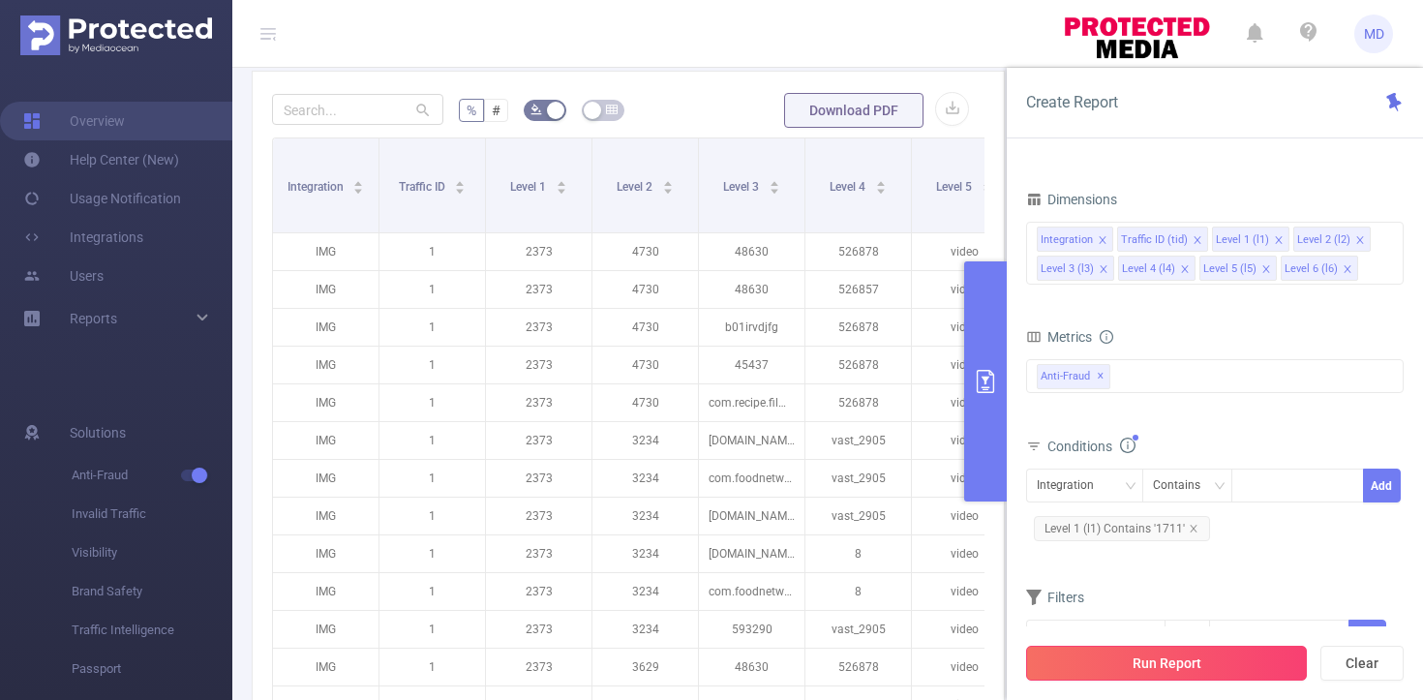
click at [1203, 656] on button "Run Report" at bounding box center [1166, 663] width 281 height 35
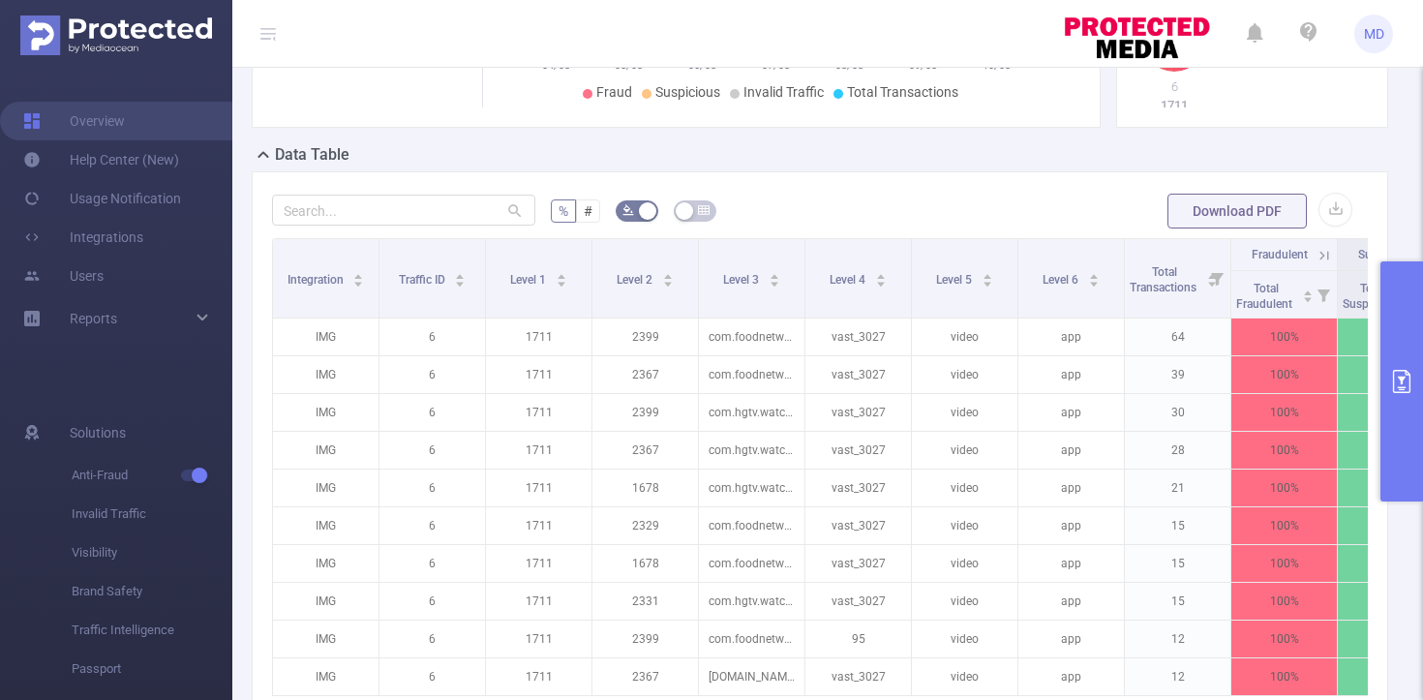
scroll to position [517, 0]
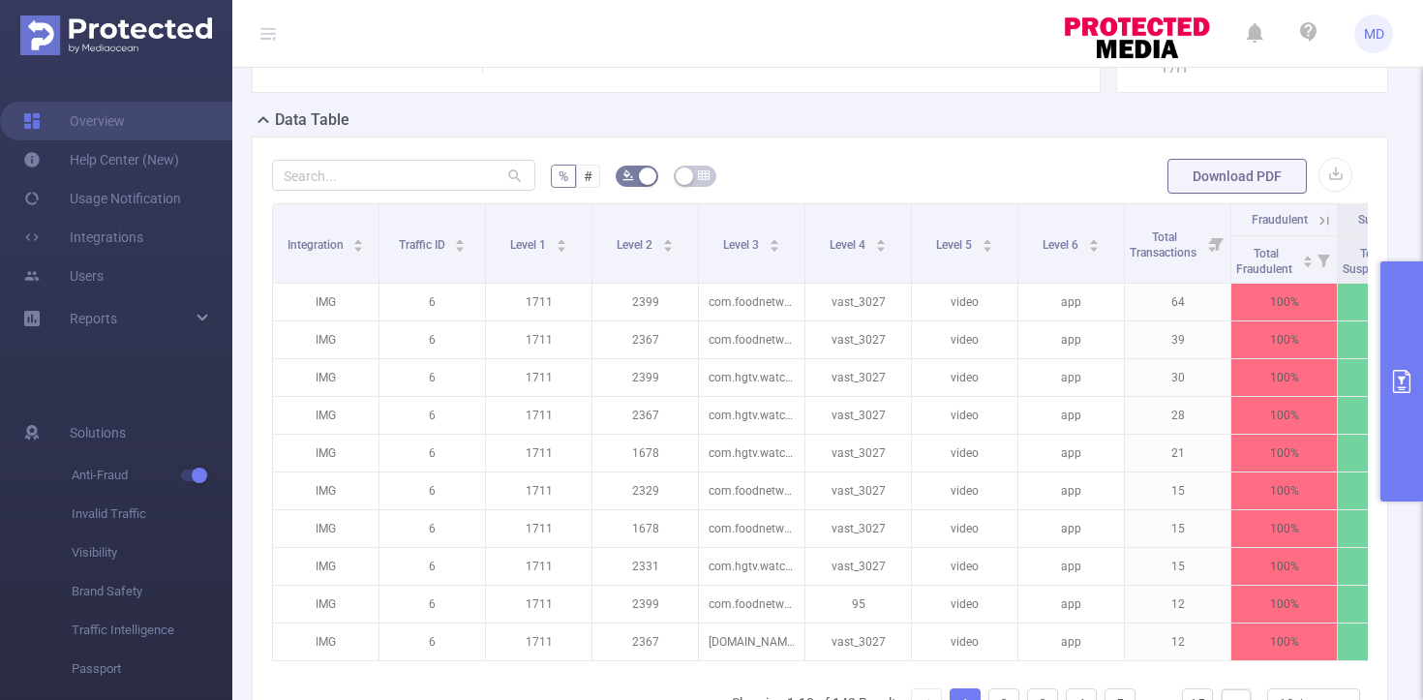
click at [1403, 376] on icon "primary" at bounding box center [1401, 381] width 23 height 23
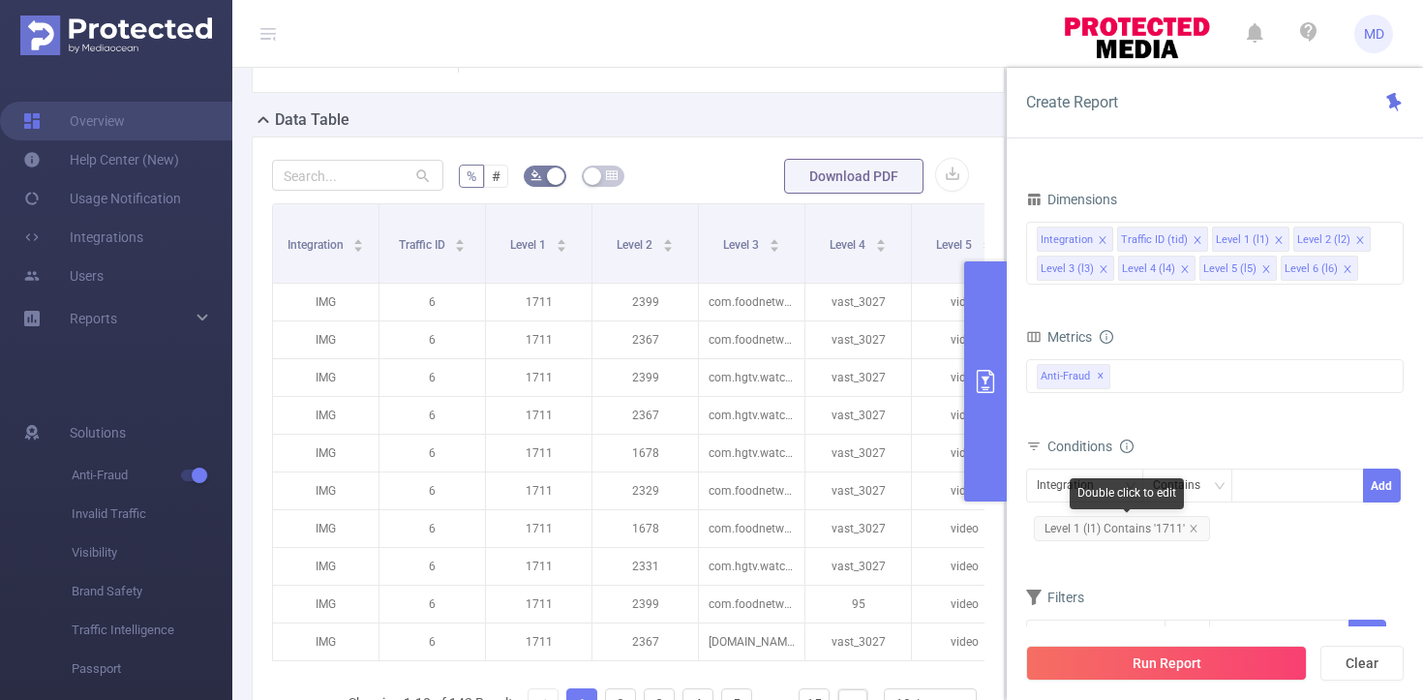
click at [1197, 532] on span "Level 1 (l1) Contains '1711'" at bounding box center [1122, 528] width 176 height 25
click at [1193, 527] on icon "icon: close" at bounding box center [1194, 529] width 10 height 10
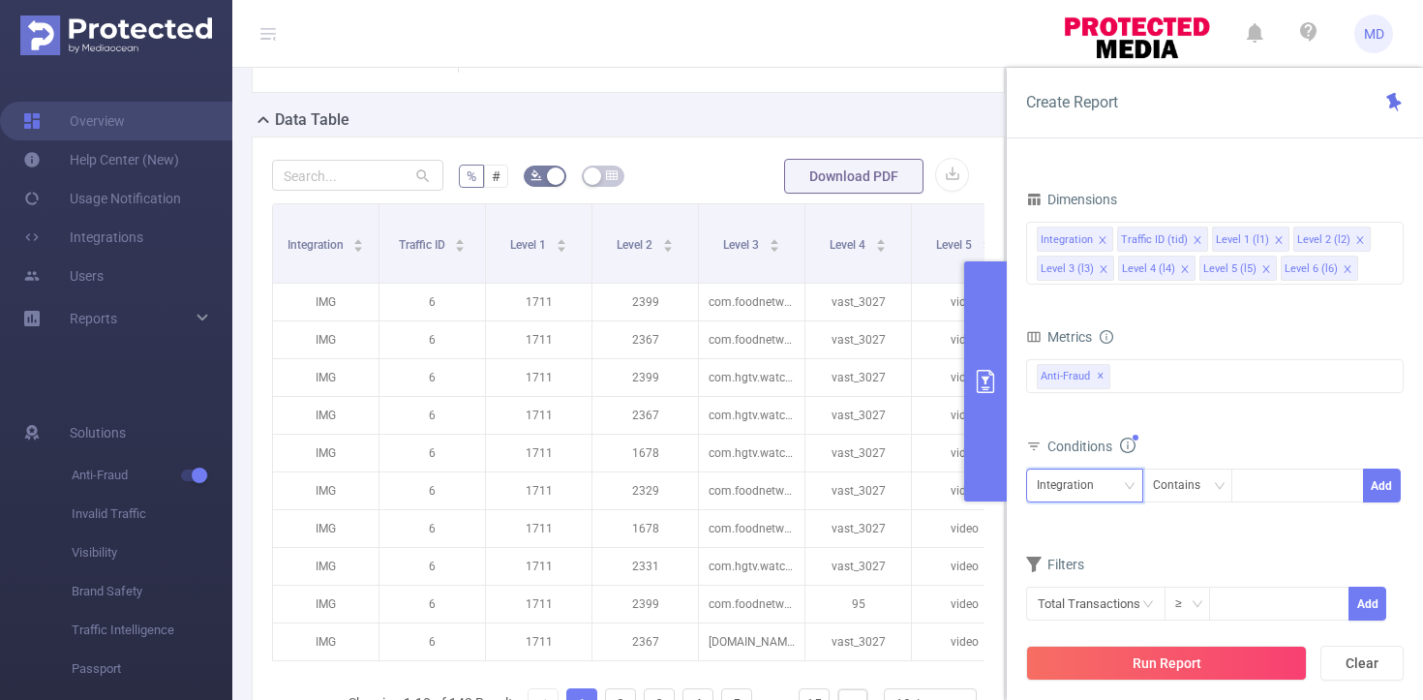
click at [1077, 483] on div "Integration" at bounding box center [1072, 486] width 71 height 32
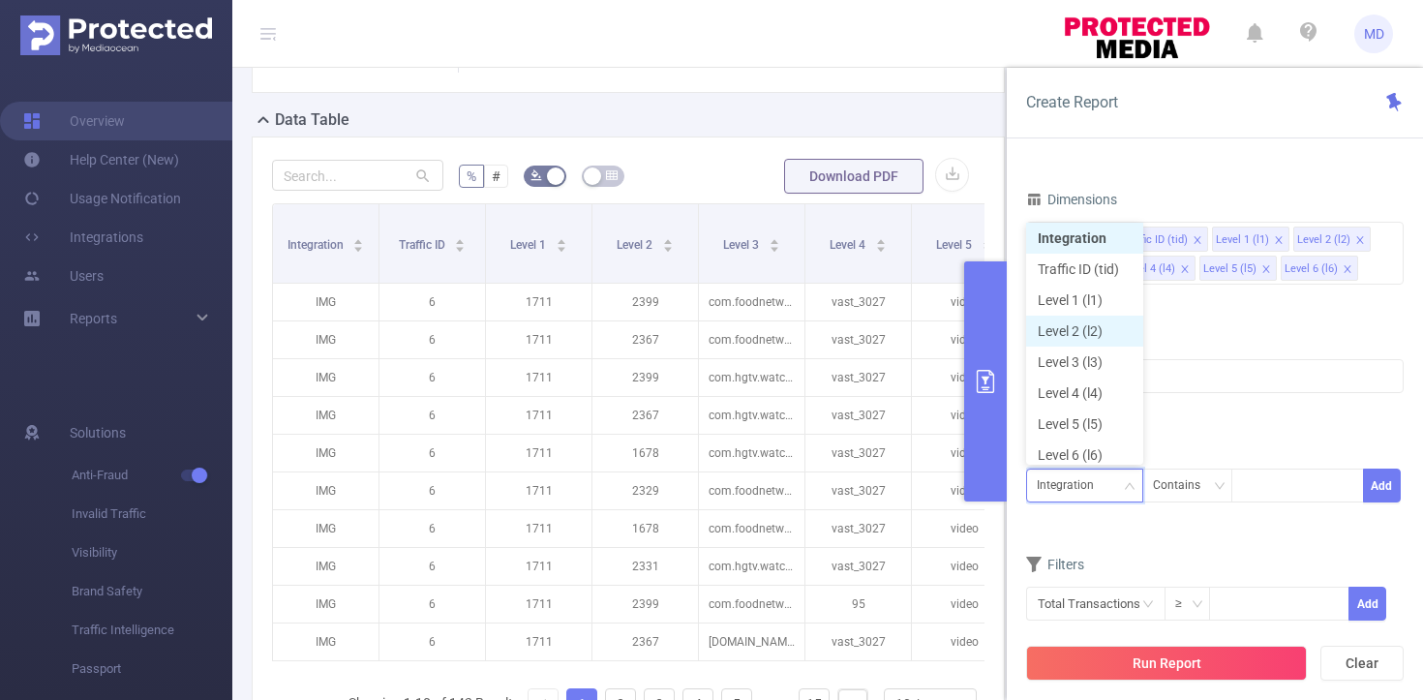
scroll to position [10, 0]
drag, startPoint x: 1076, startPoint y: 295, endPoint x: 1086, endPoint y: 305, distance: 14.4
click at [1076, 294] on li "Level 1 (l1)" at bounding box center [1084, 294] width 117 height 31
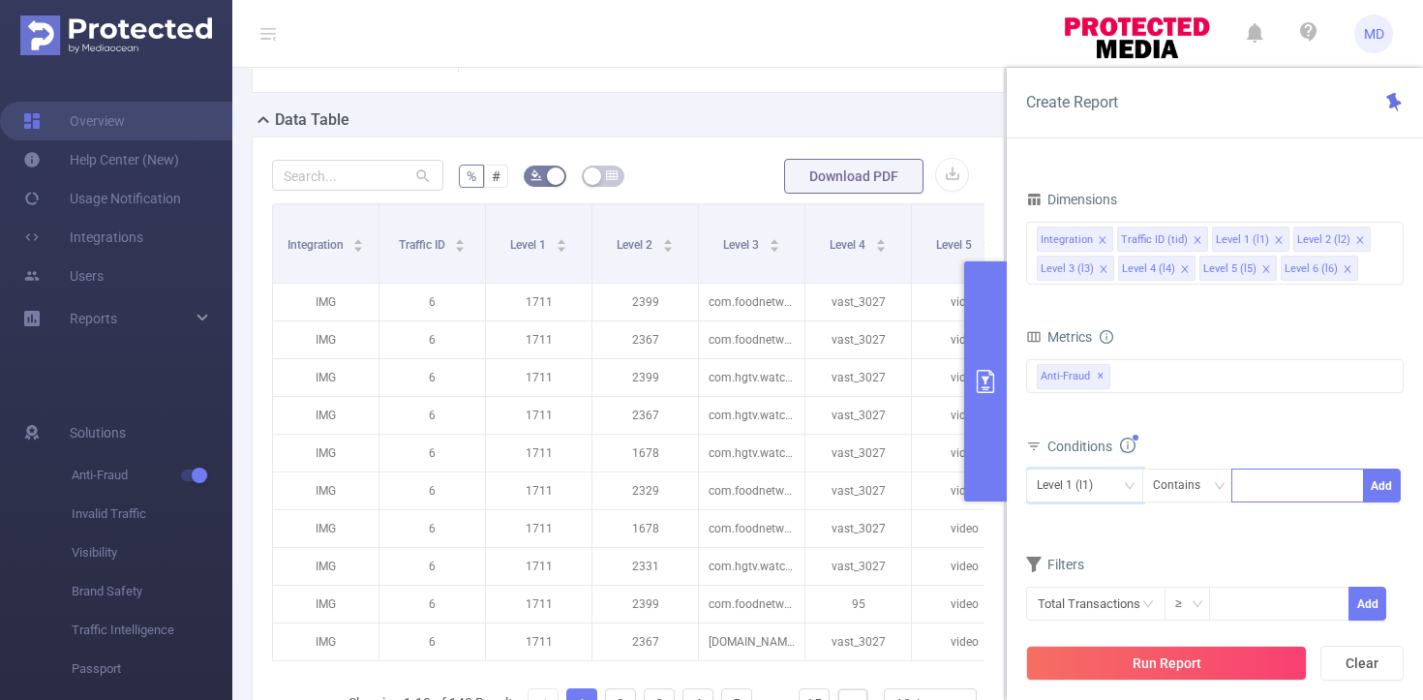
click at [1266, 480] on div at bounding box center [1297, 486] width 111 height 32
type input "2385"
click at [1307, 531] on li "2385" at bounding box center [1298, 525] width 133 height 31
click at [1388, 489] on button "Add" at bounding box center [1382, 486] width 38 height 34
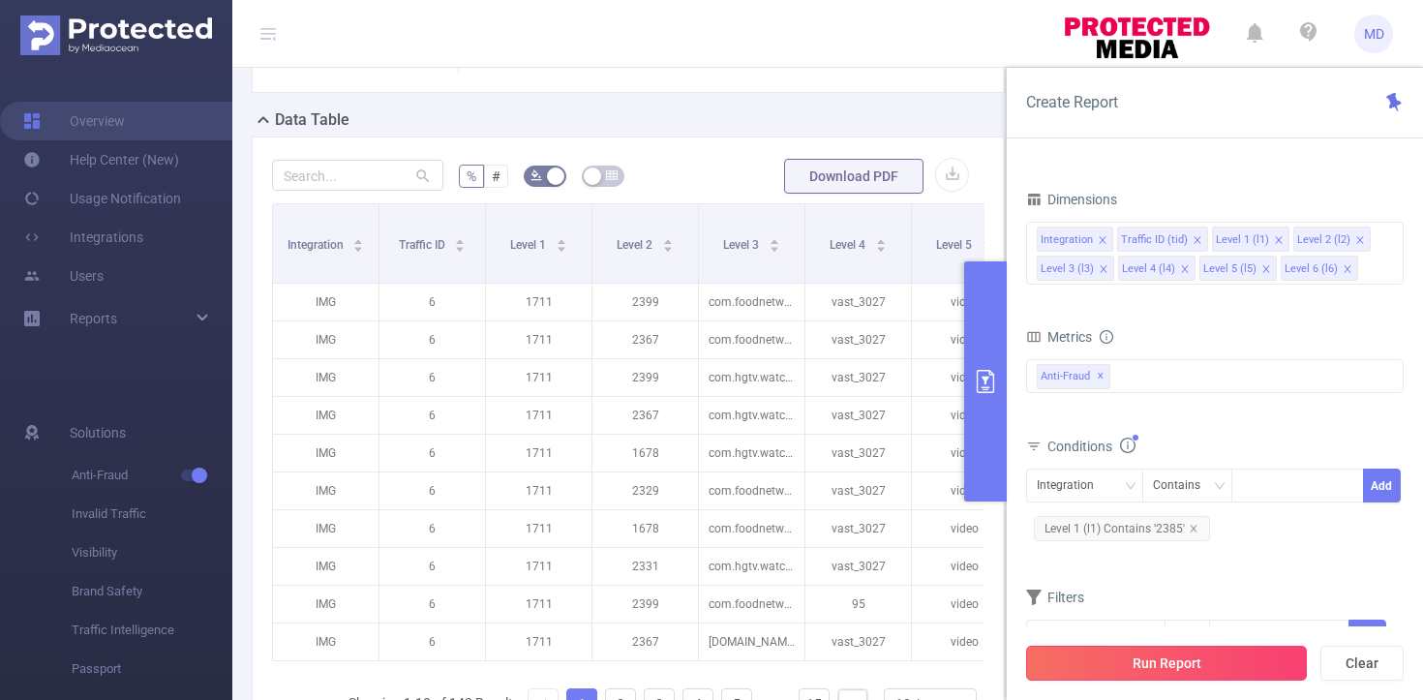
click at [1178, 654] on button "Run Report" at bounding box center [1166, 663] width 281 height 35
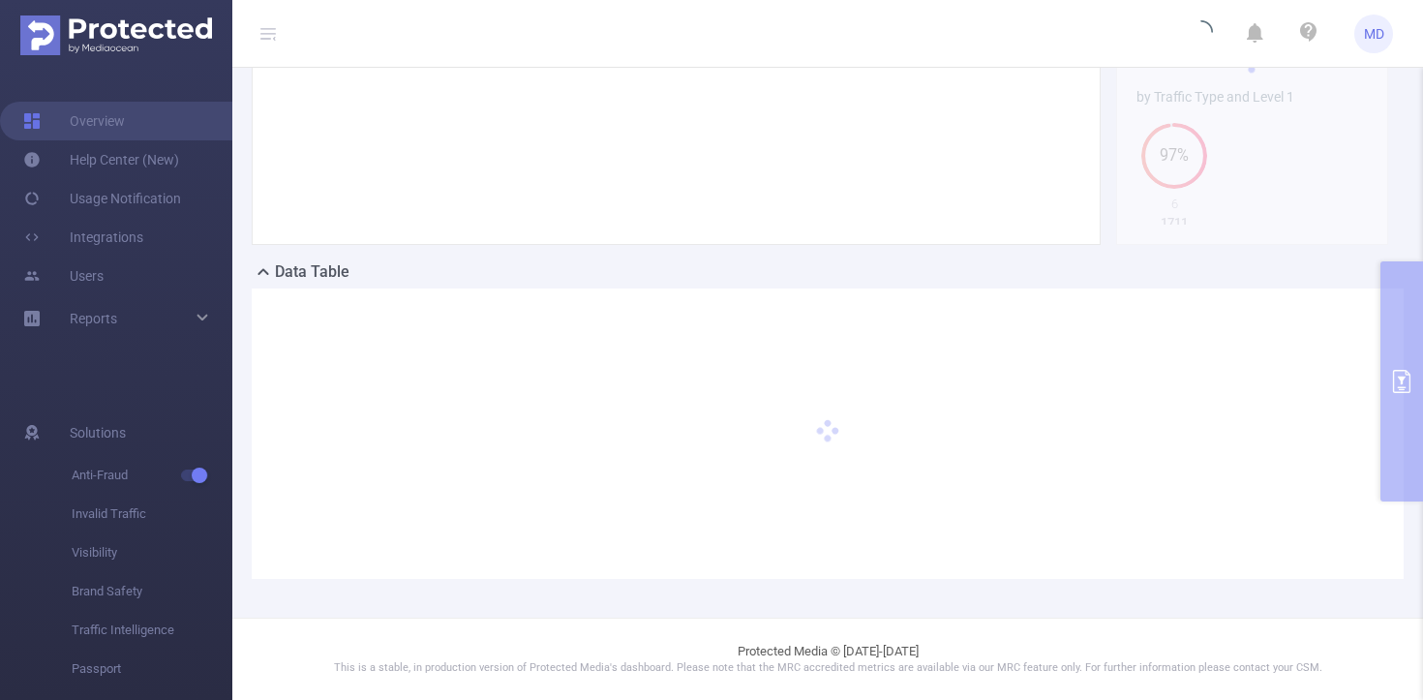
scroll to position [364, 0]
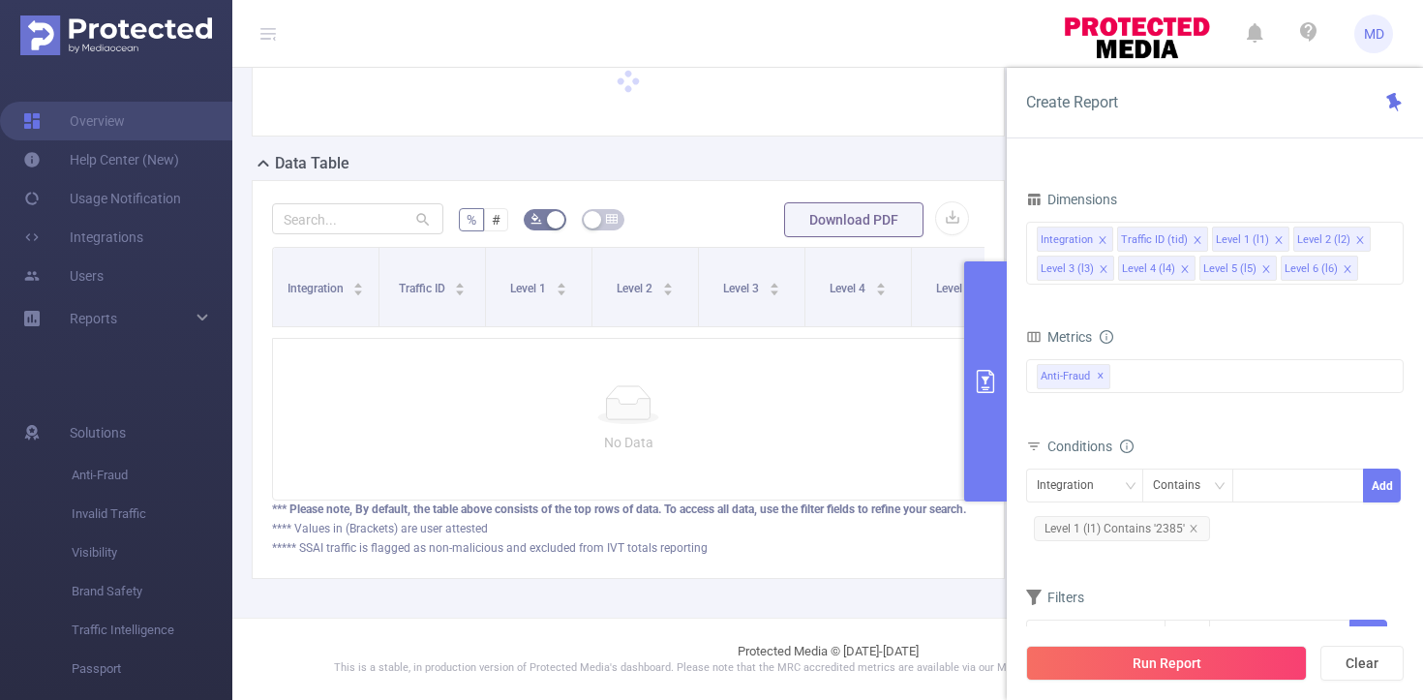
scroll to position [269, 0]
